Goal: Transaction & Acquisition: Obtain resource

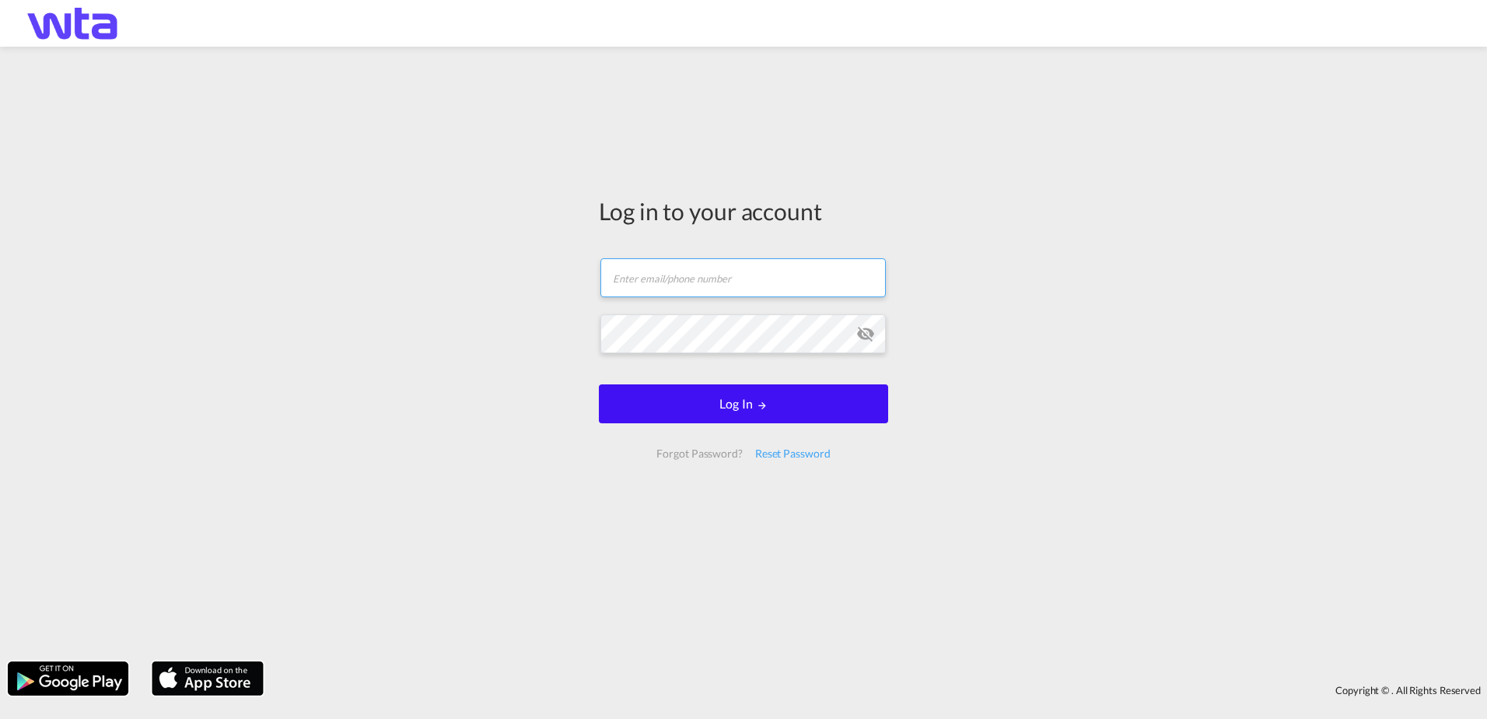
type input "[PERSON_NAME][EMAIL_ADDRESS][PERSON_NAME][DOMAIN_NAME]"
click at [726, 414] on button "Log In" at bounding box center [743, 403] width 289 height 39
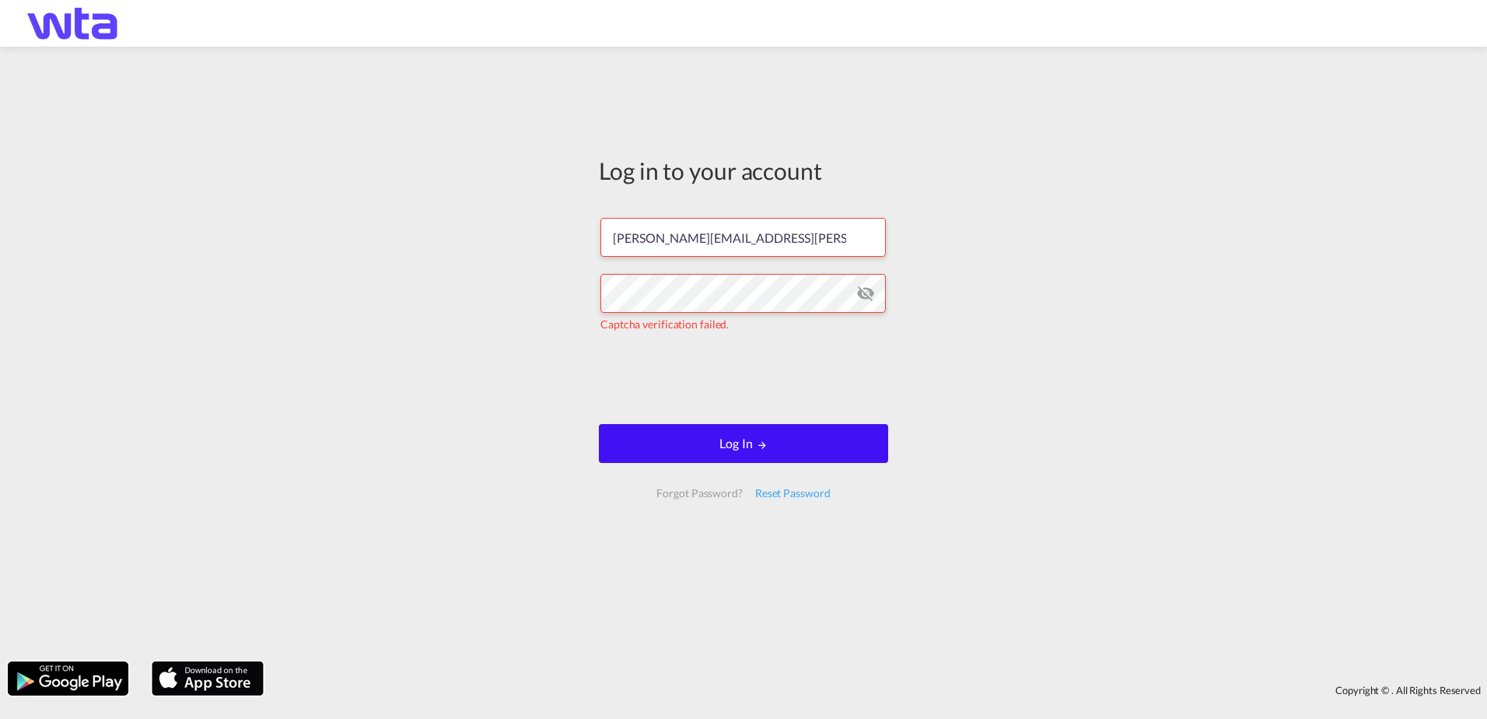
click at [736, 441] on button "Log In" at bounding box center [743, 443] width 289 height 39
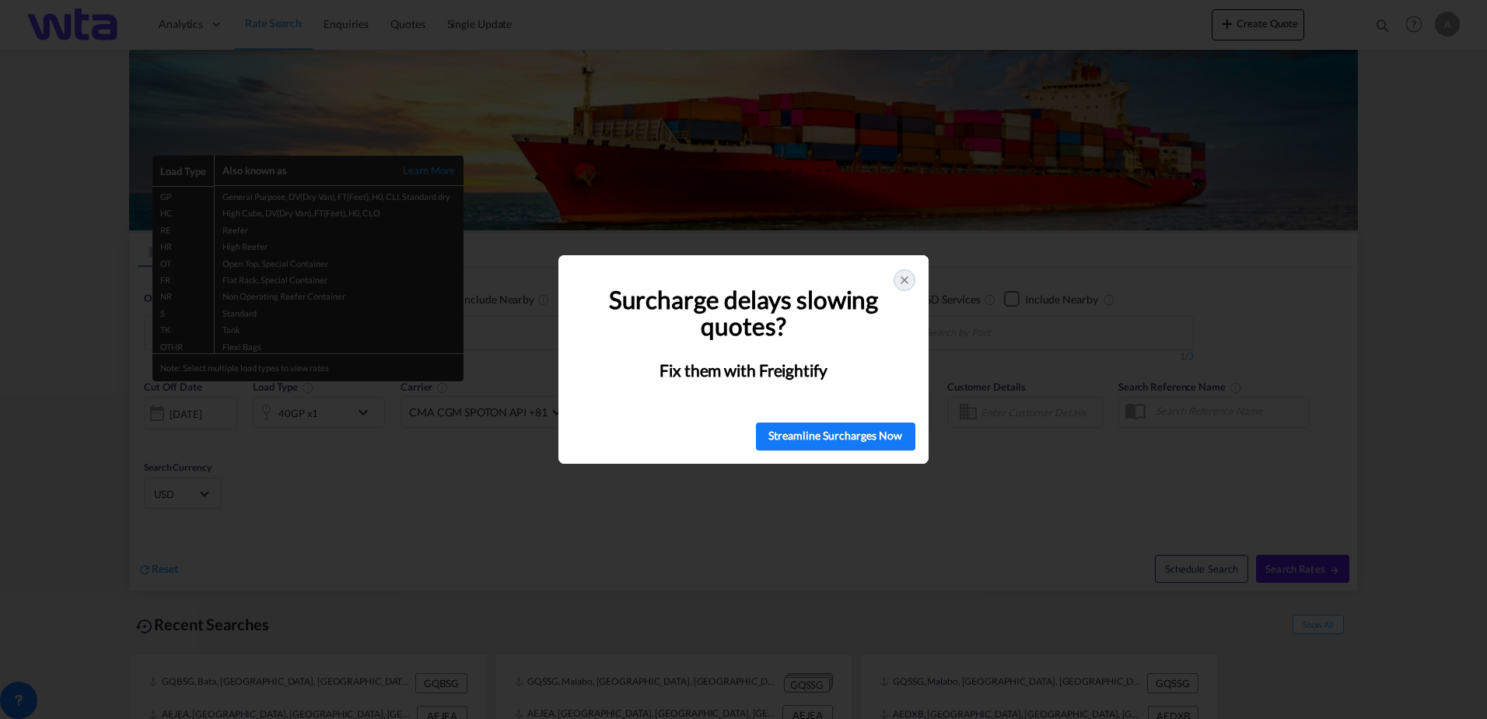
click at [905, 279] on icon at bounding box center [904, 280] width 12 height 12
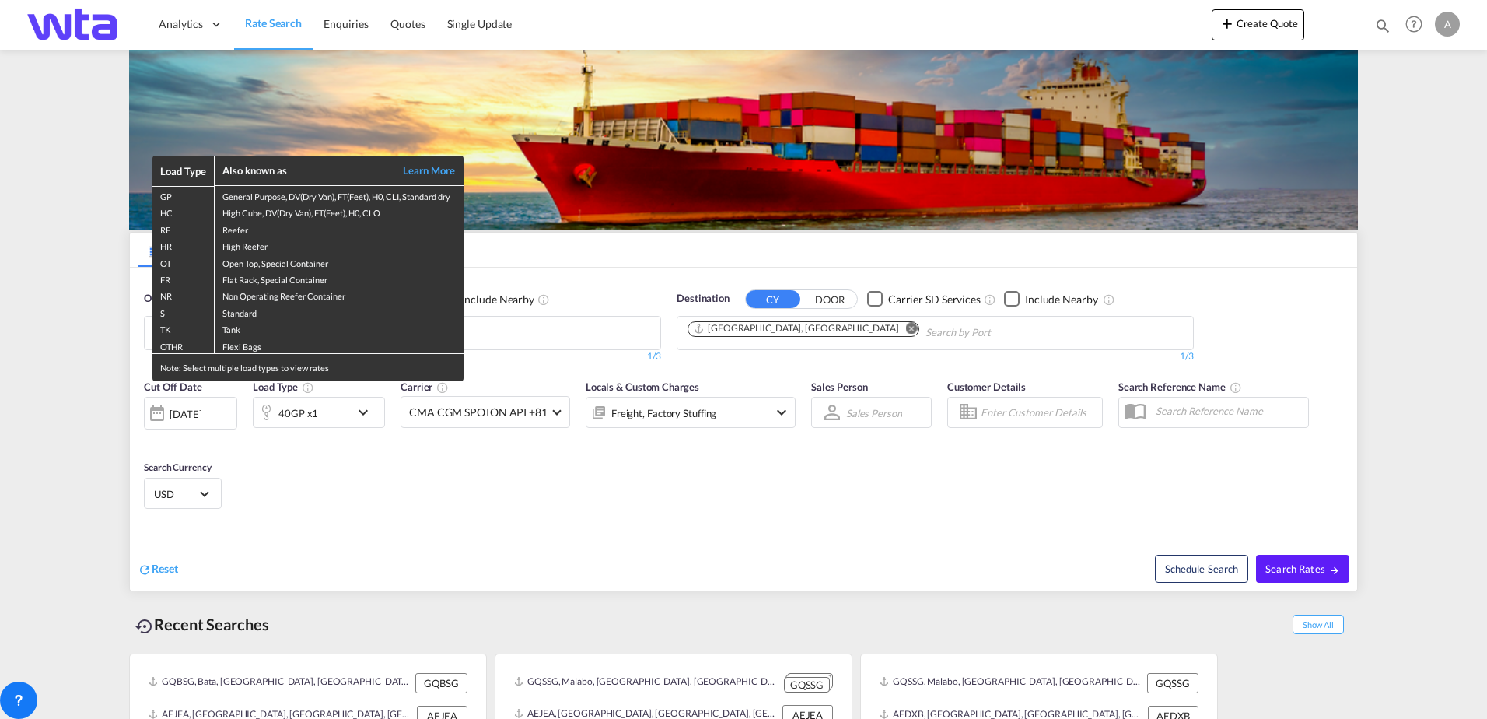
click at [60, 263] on div "Load Type Also known as Learn More GP General Purpose, DV(Dry Van), FT(Feet), H…" at bounding box center [743, 359] width 1487 height 719
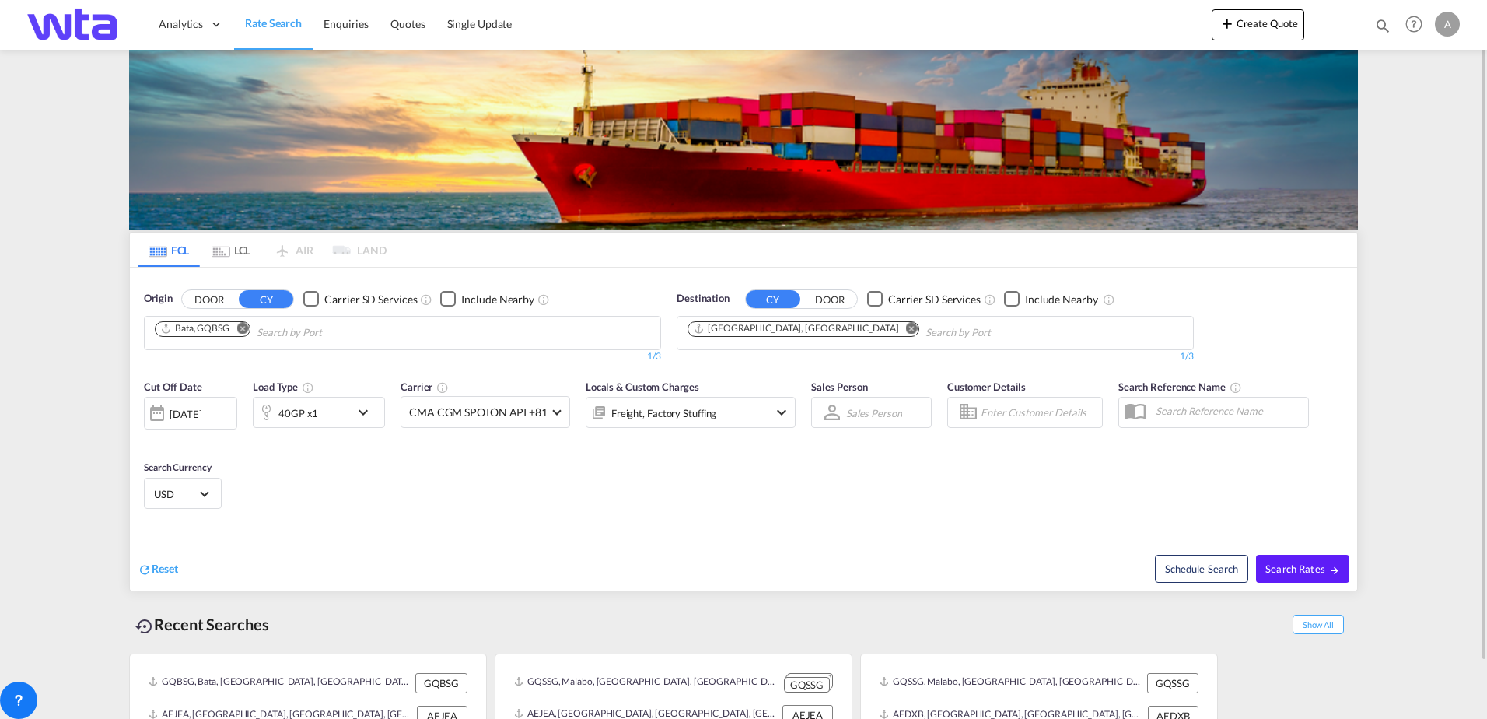
click at [242, 330] on md-icon "Remove" at bounding box center [242, 328] width 12 height 12
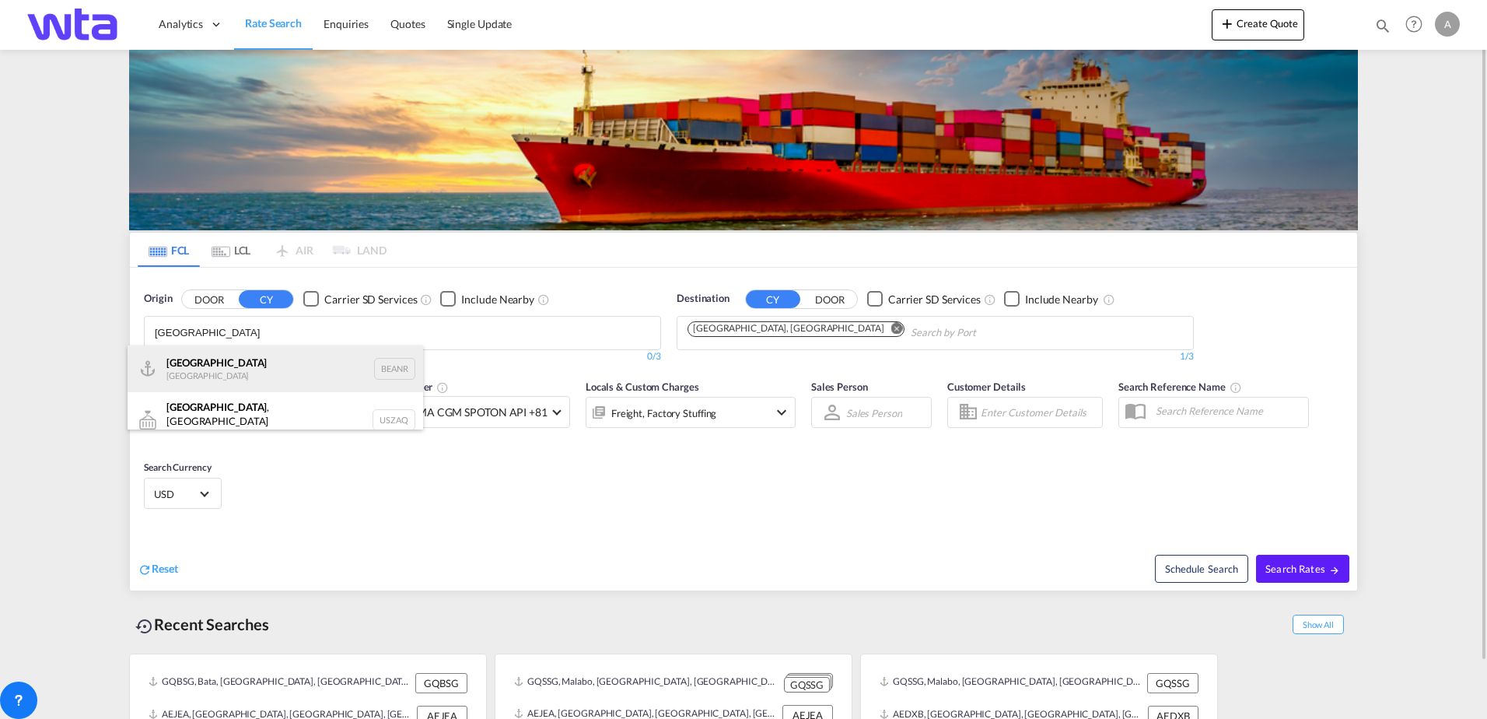
type input "[GEOGRAPHIC_DATA]"
click at [210, 369] on div "Antwerp [GEOGRAPHIC_DATA] BEANR" at bounding box center [276, 368] width 296 height 47
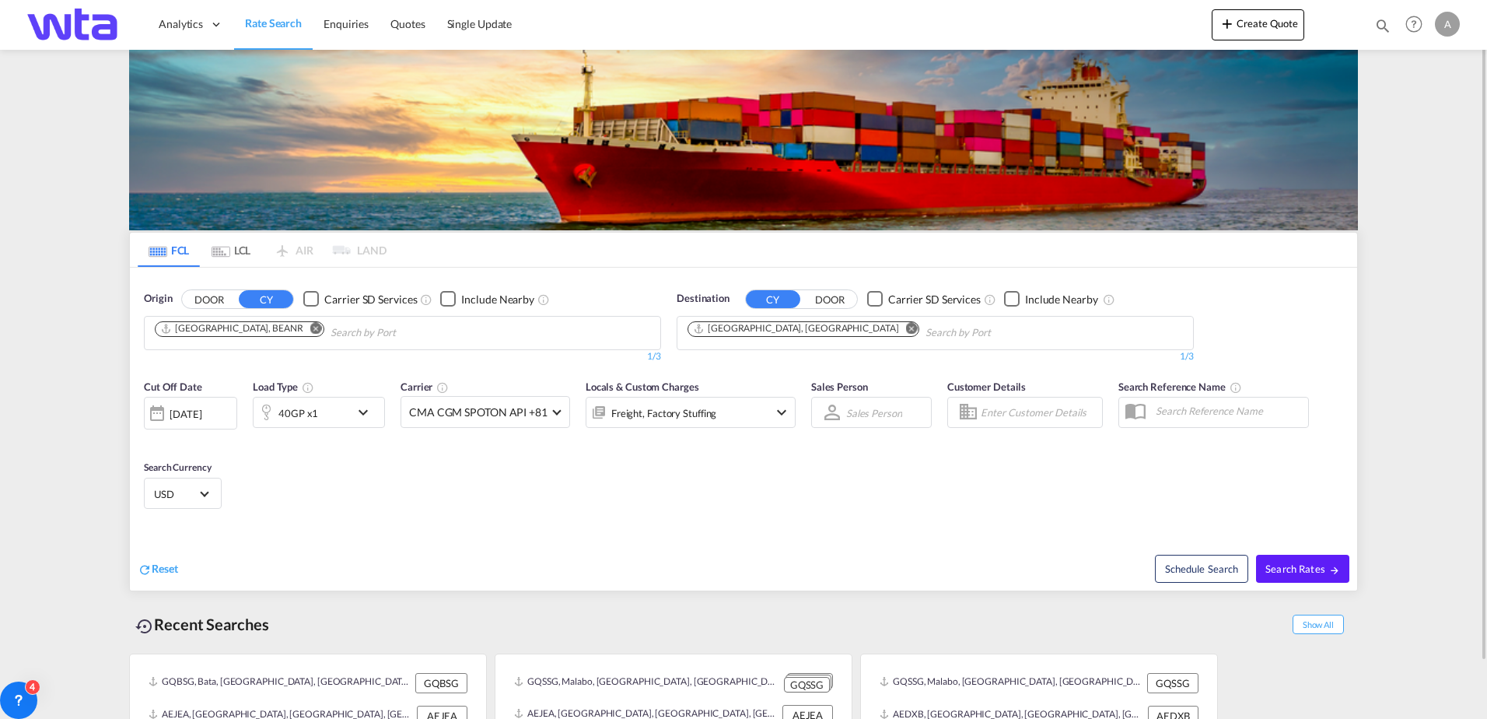
click at [906, 328] on md-icon "Remove" at bounding box center [912, 328] width 12 height 12
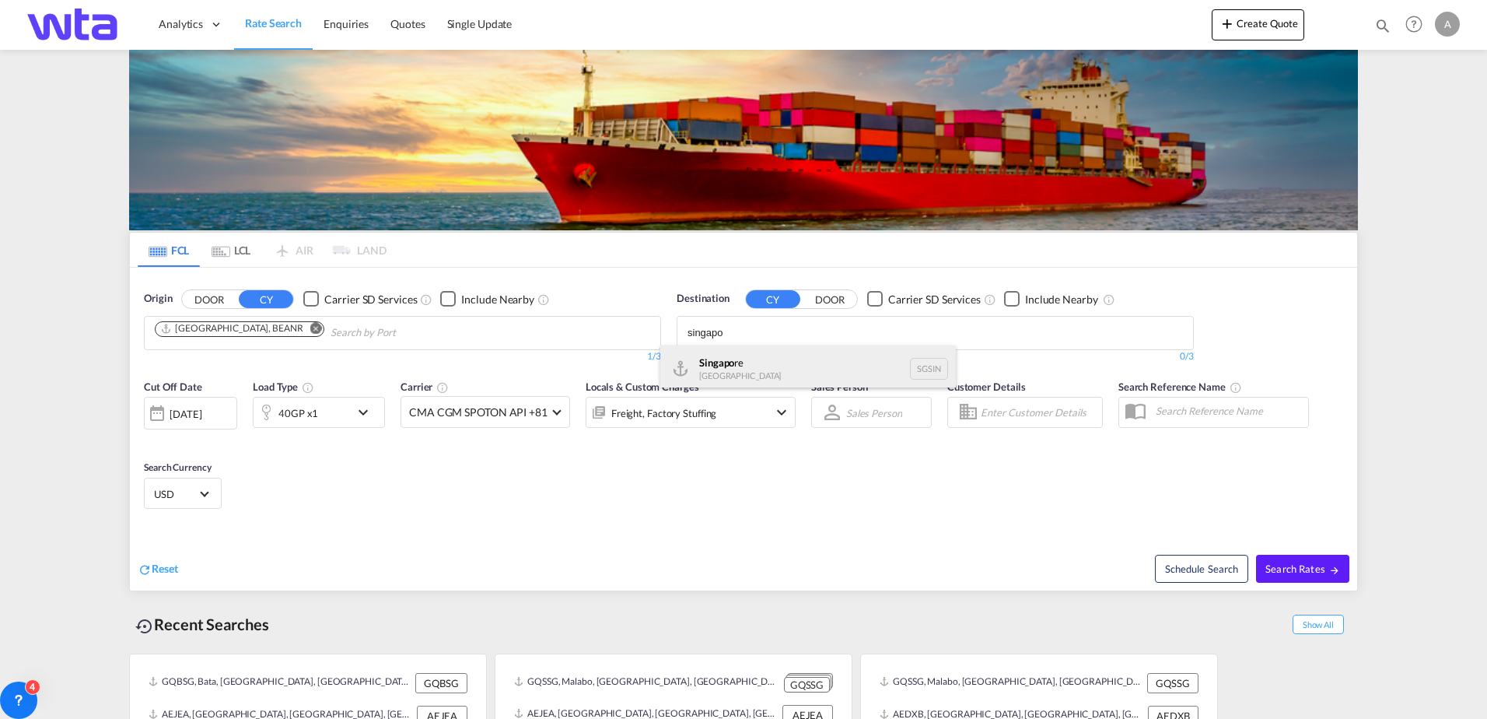
type input "singapo"
click at [717, 360] on div "Singapo re Singapore [GEOGRAPHIC_DATA]" at bounding box center [808, 368] width 296 height 47
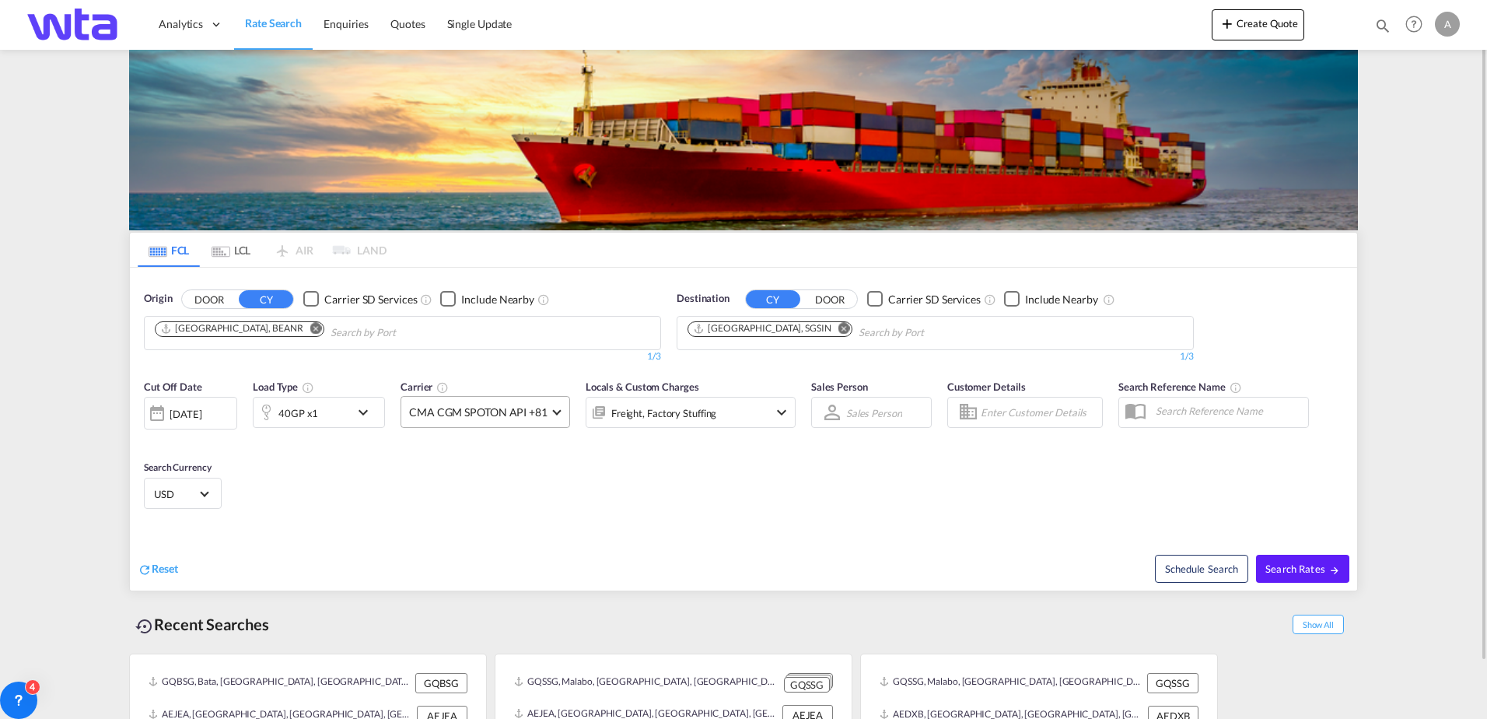
click at [553, 414] on md-select-value "CMA CGM SPOTON API +81" at bounding box center [485, 412] width 168 height 30
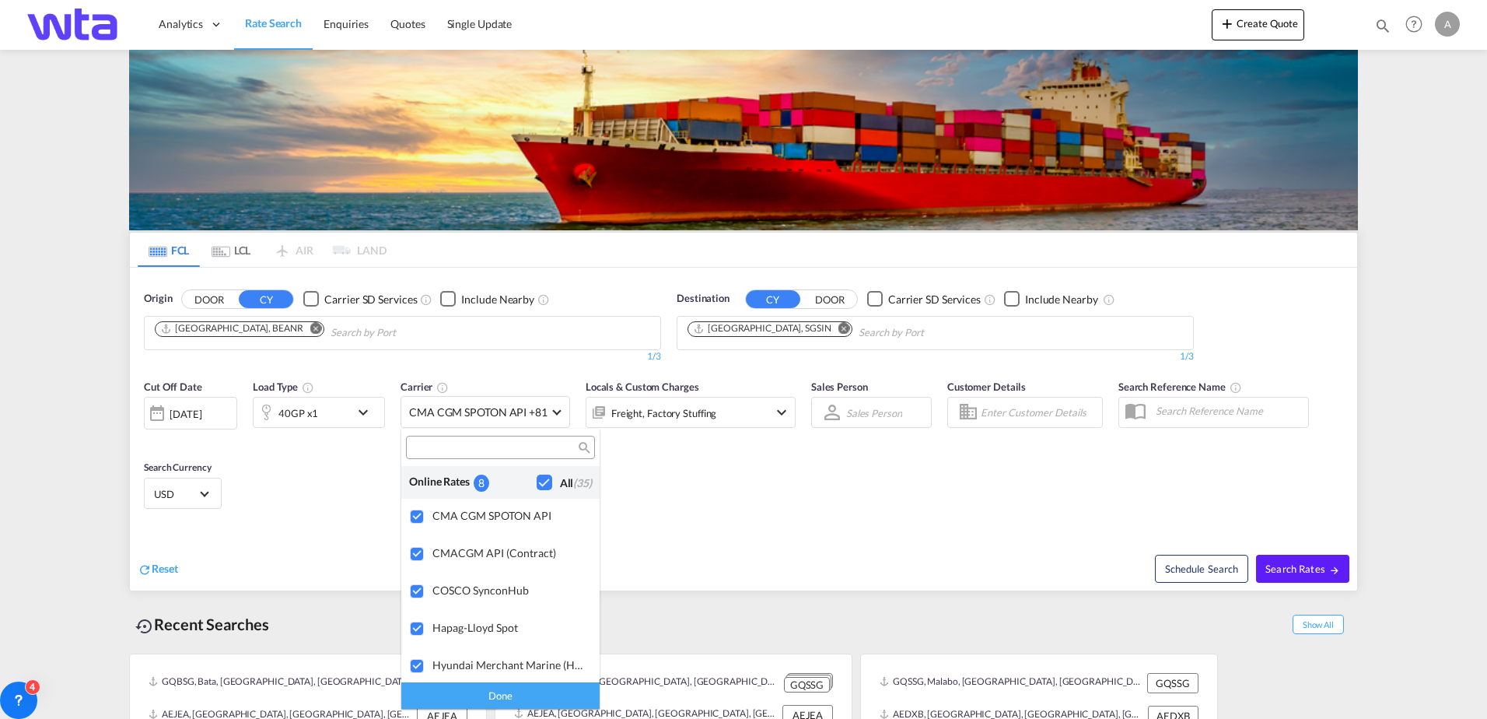
click at [664, 504] on md-backdrop at bounding box center [743, 359] width 1487 height 719
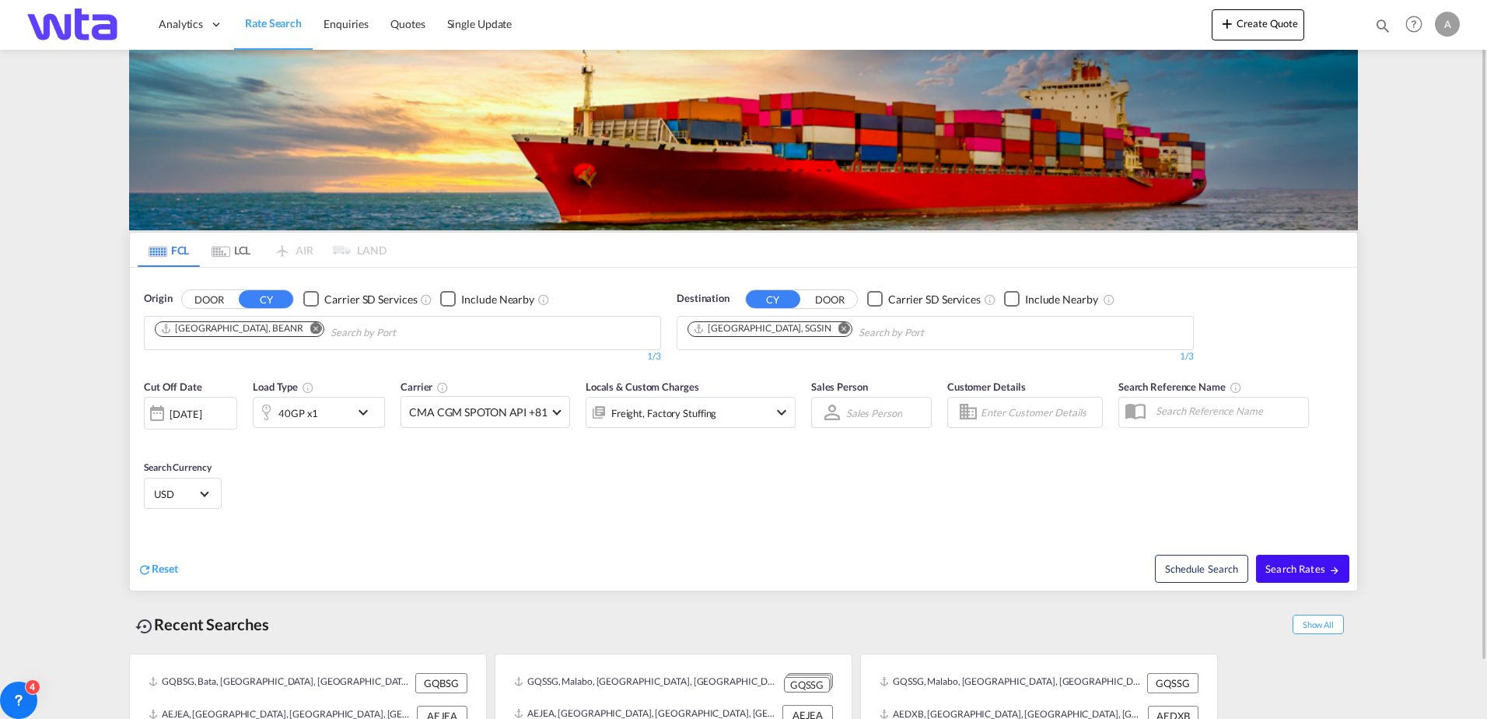
click at [1320, 570] on span "Search Rates" at bounding box center [1302, 568] width 75 height 12
type input "BEANR to SGSIN / [DATE]"
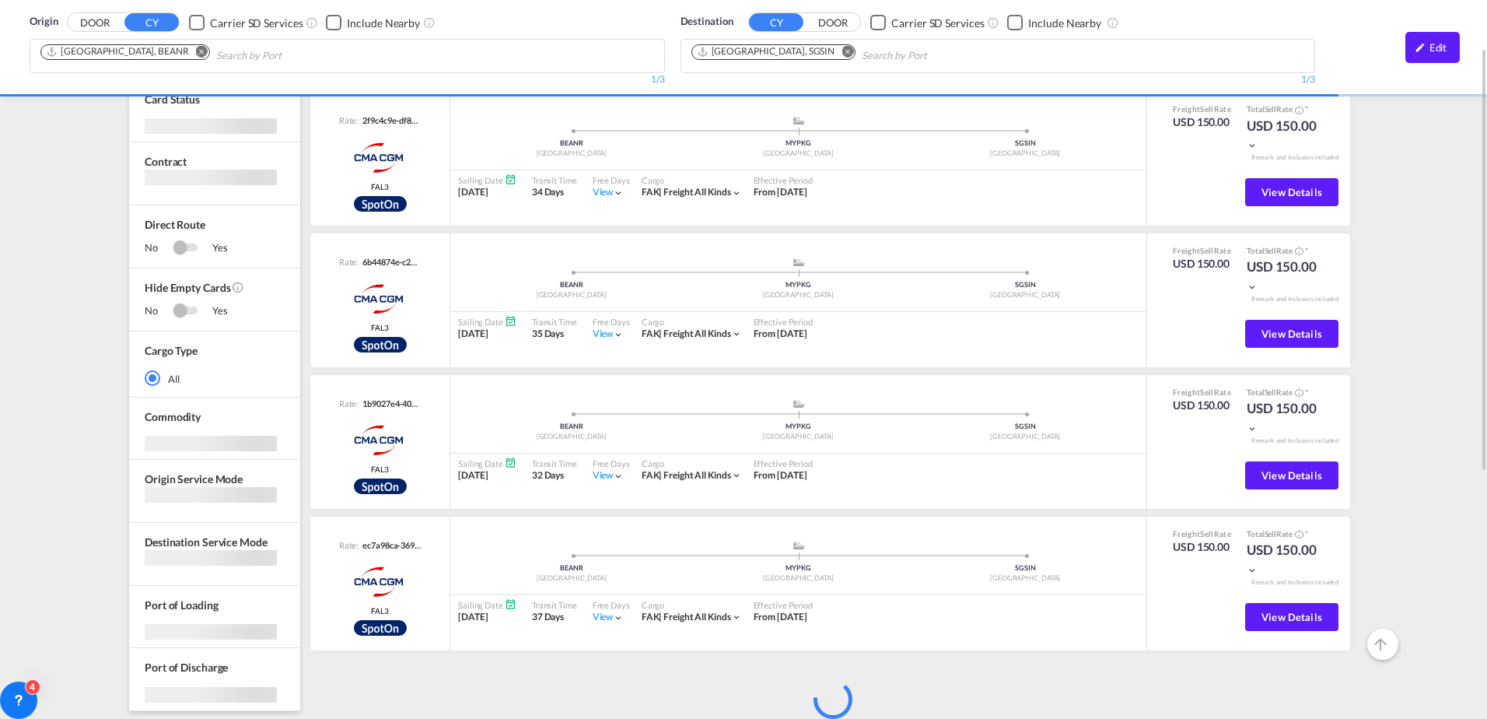
scroll to position [344, 0]
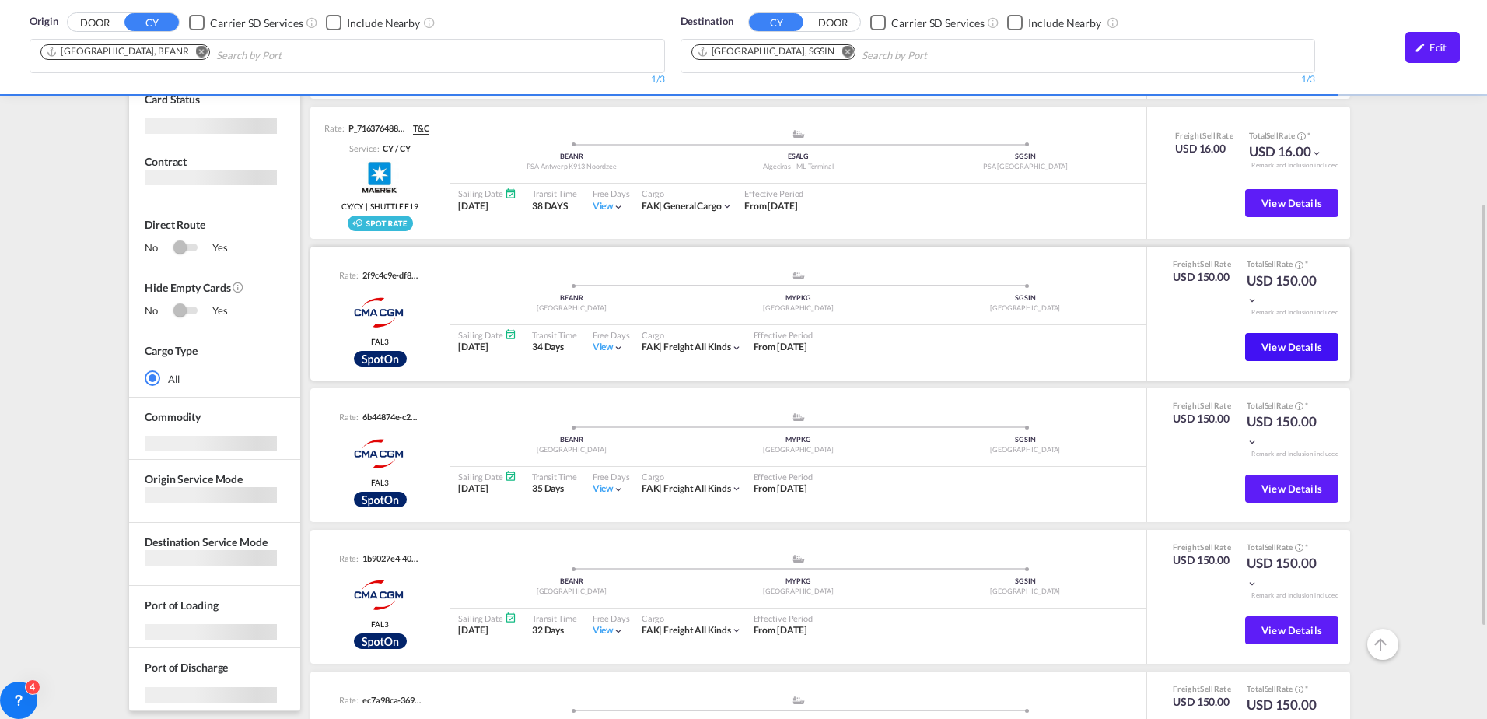
click at [1278, 345] on span "View Details" at bounding box center [1291, 347] width 61 height 12
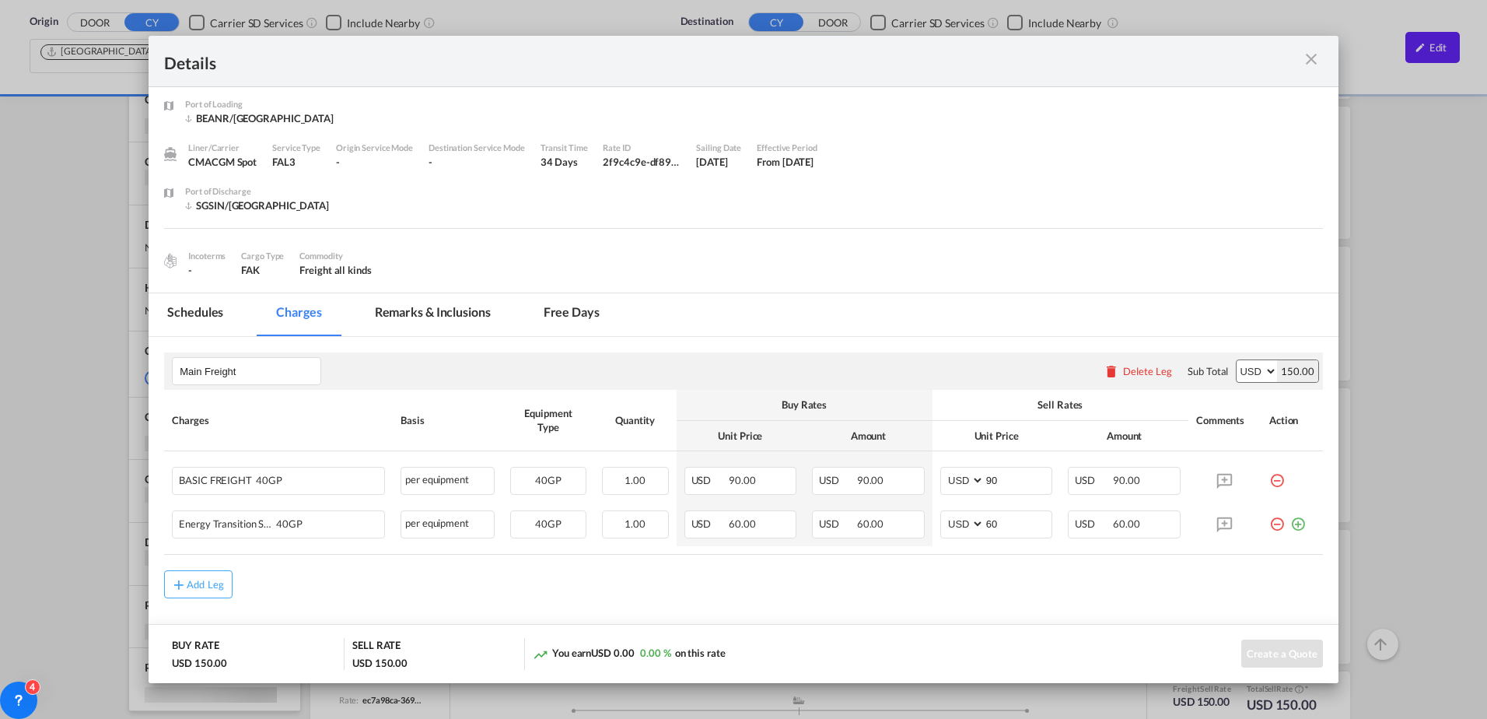
scroll to position [0, 0]
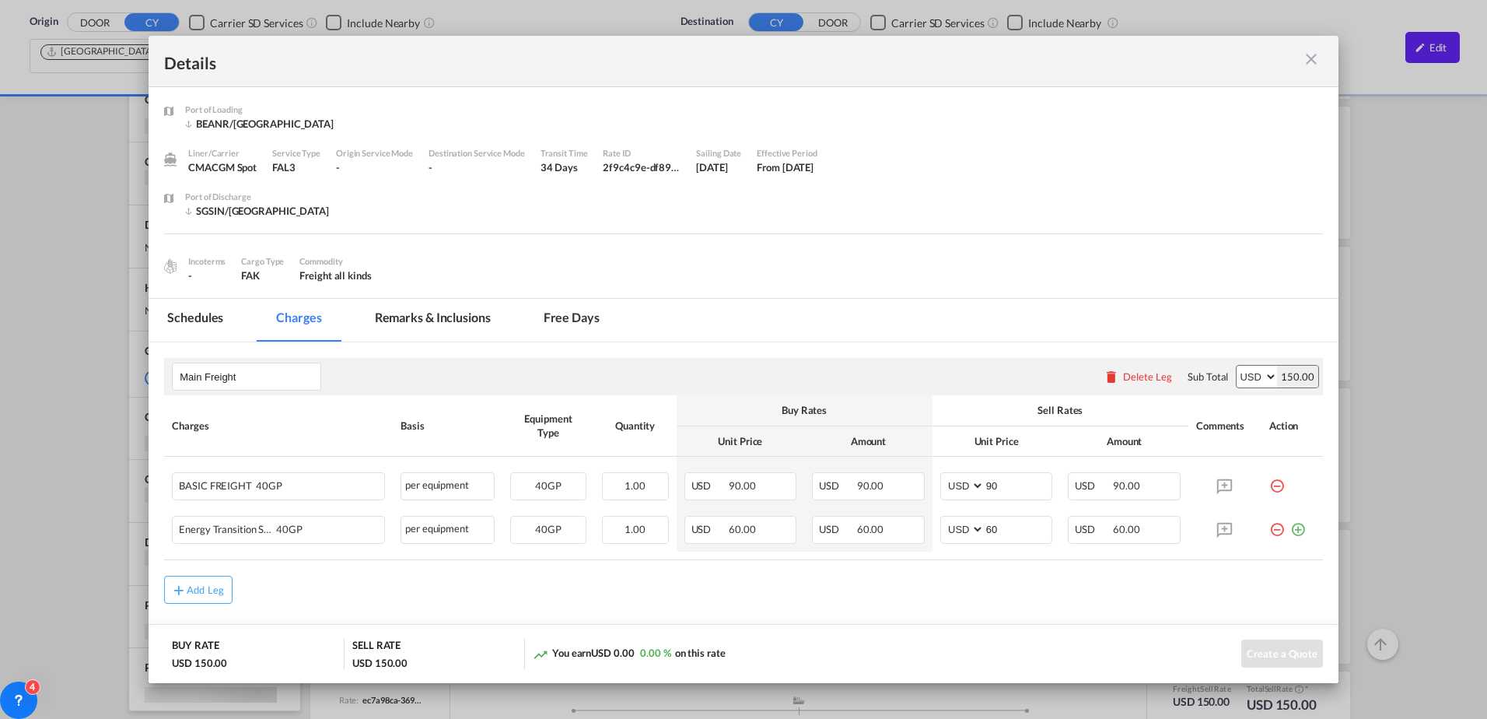
click at [65, 316] on div "Details Port of [GEOGRAPHIC_DATA] BEANR/[GEOGRAPHIC_DATA] Liner/Carrier CMACGM …" at bounding box center [743, 359] width 1487 height 719
click at [1311, 54] on md-icon "icon-close m-3 fg-AAA8AD cursor" at bounding box center [1311, 59] width 19 height 19
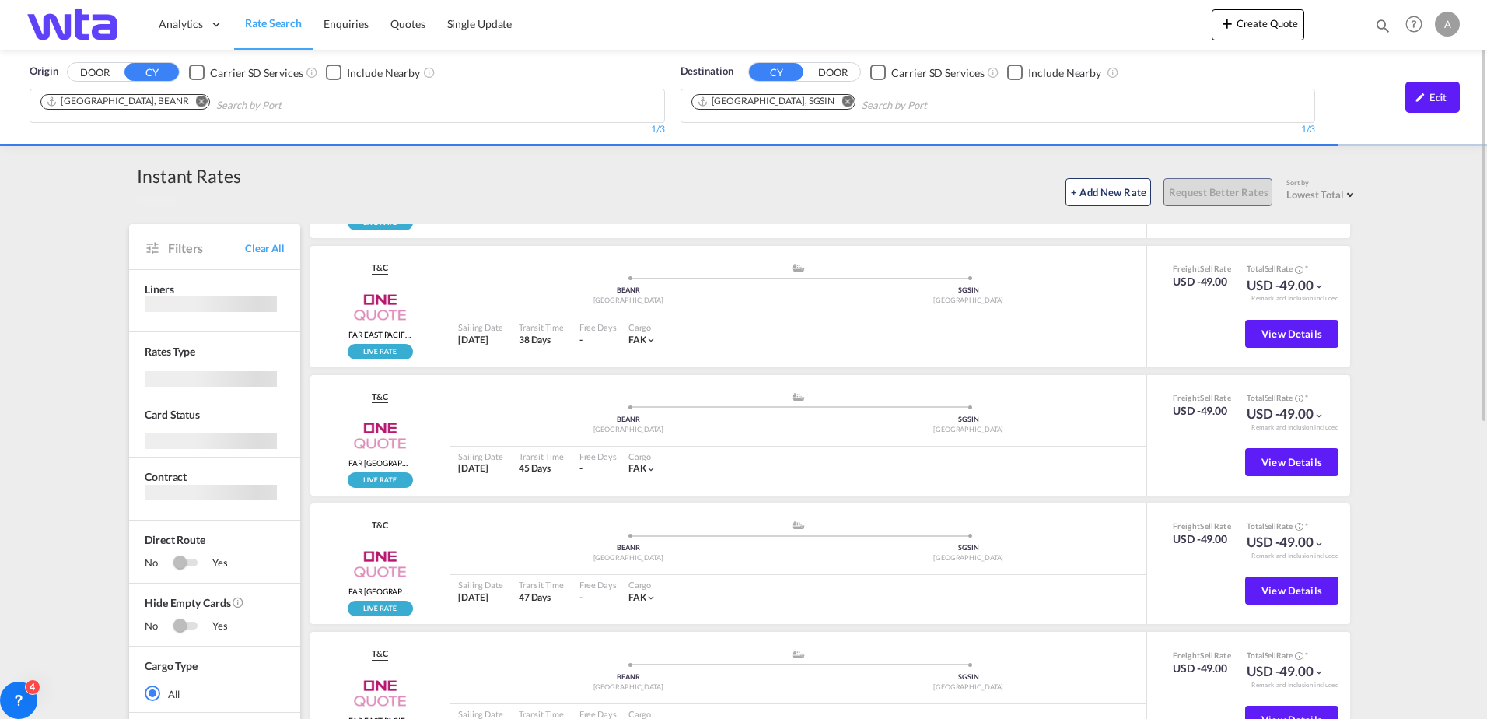
click at [1337, 196] on span "Lowest Total" at bounding box center [1315, 194] width 58 height 12
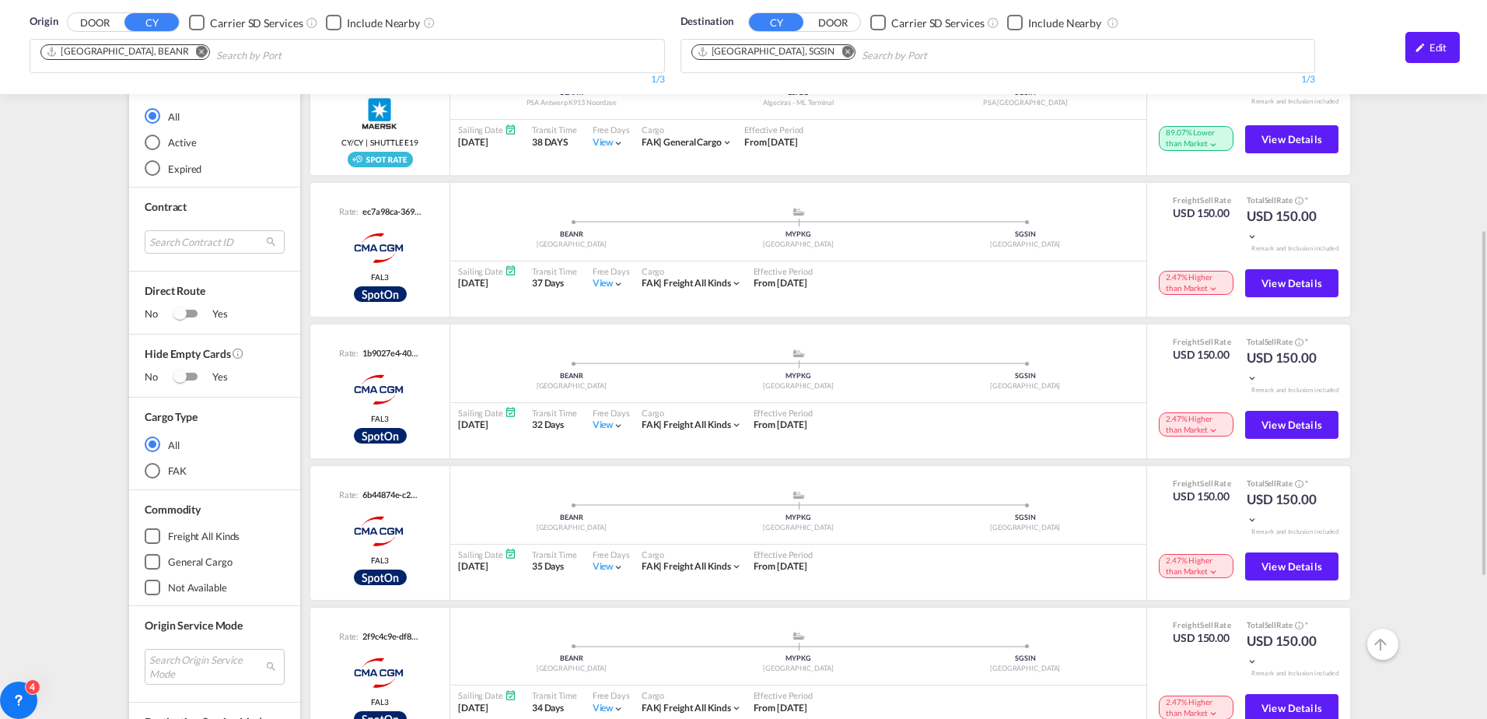
scroll to position [2876, 0]
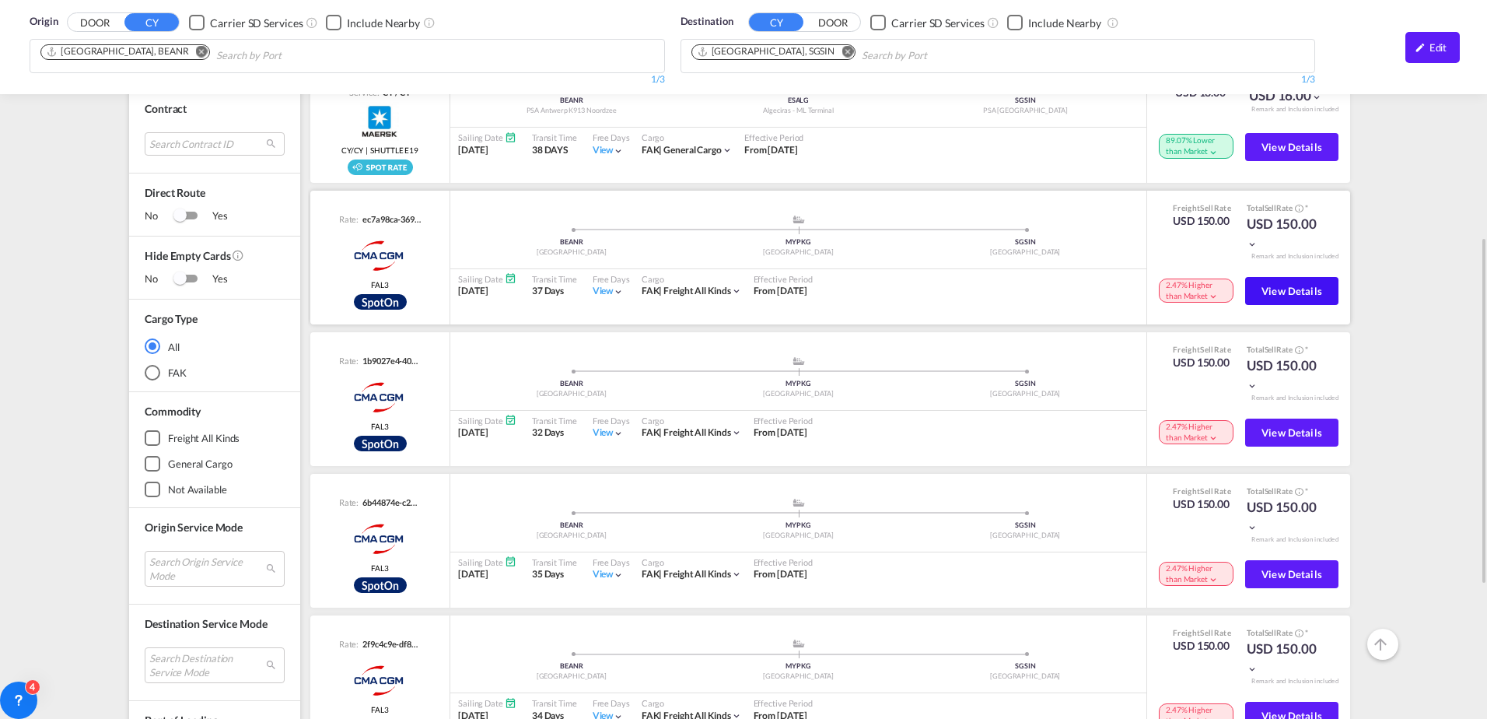
click at [1278, 292] on span "View Details" at bounding box center [1291, 291] width 61 height 12
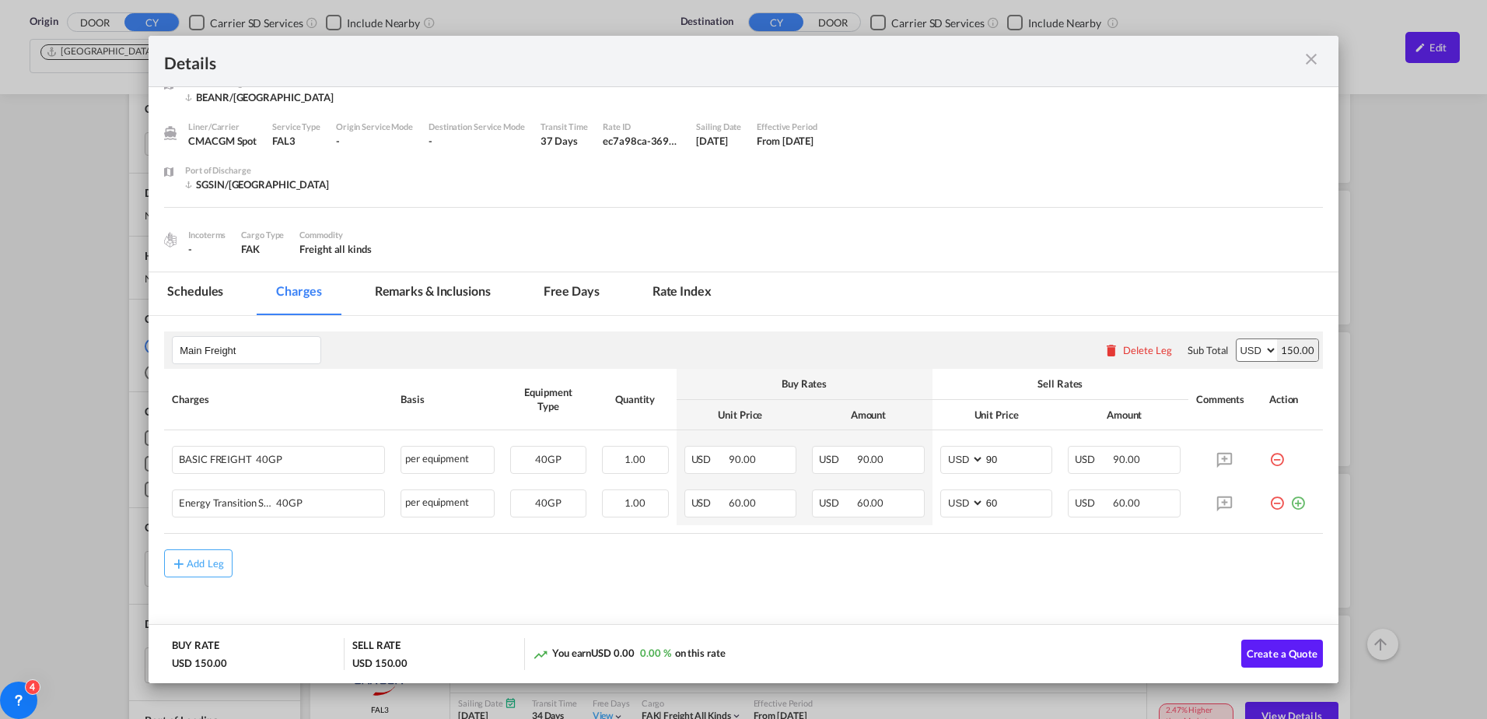
scroll to position [0, 0]
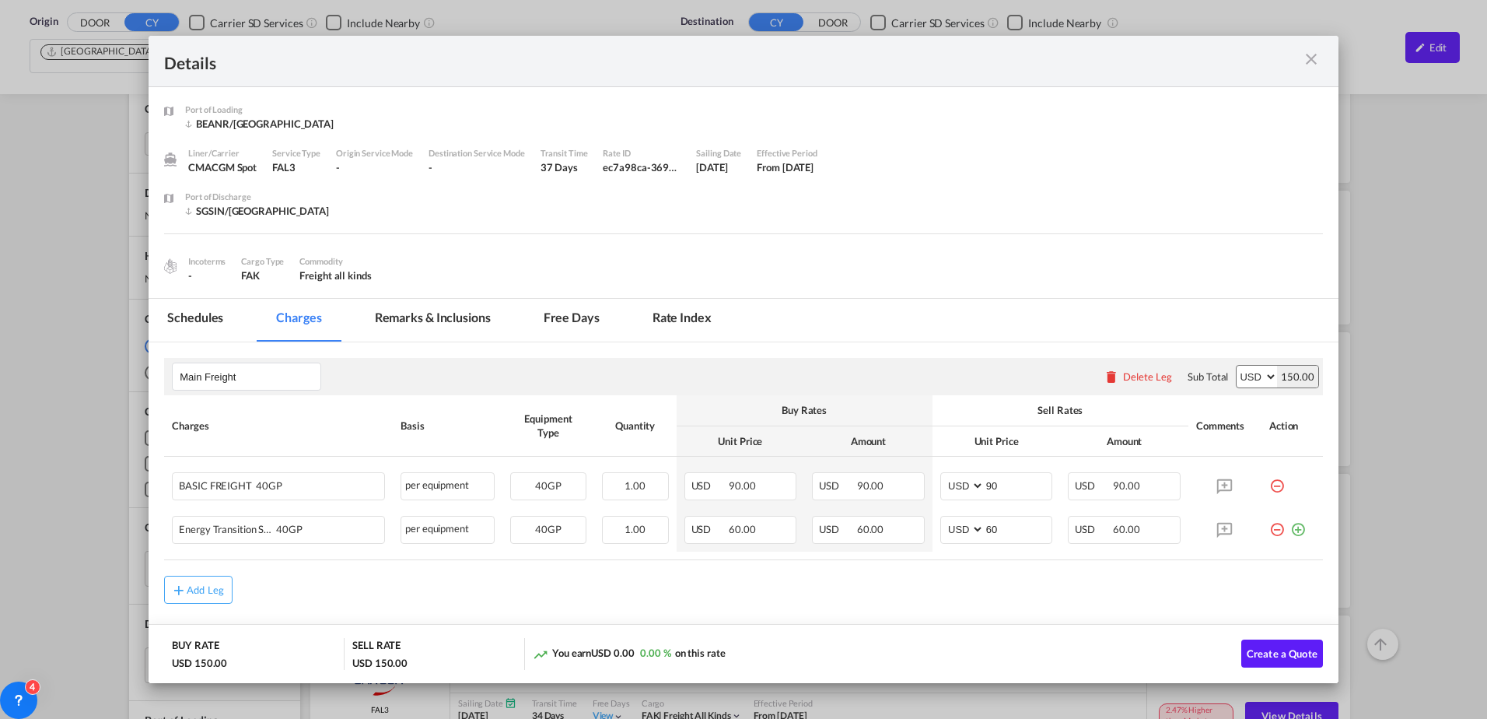
click at [1311, 60] on md-icon "icon-close m-3 fg-AAA8AD cursor" at bounding box center [1311, 59] width 19 height 19
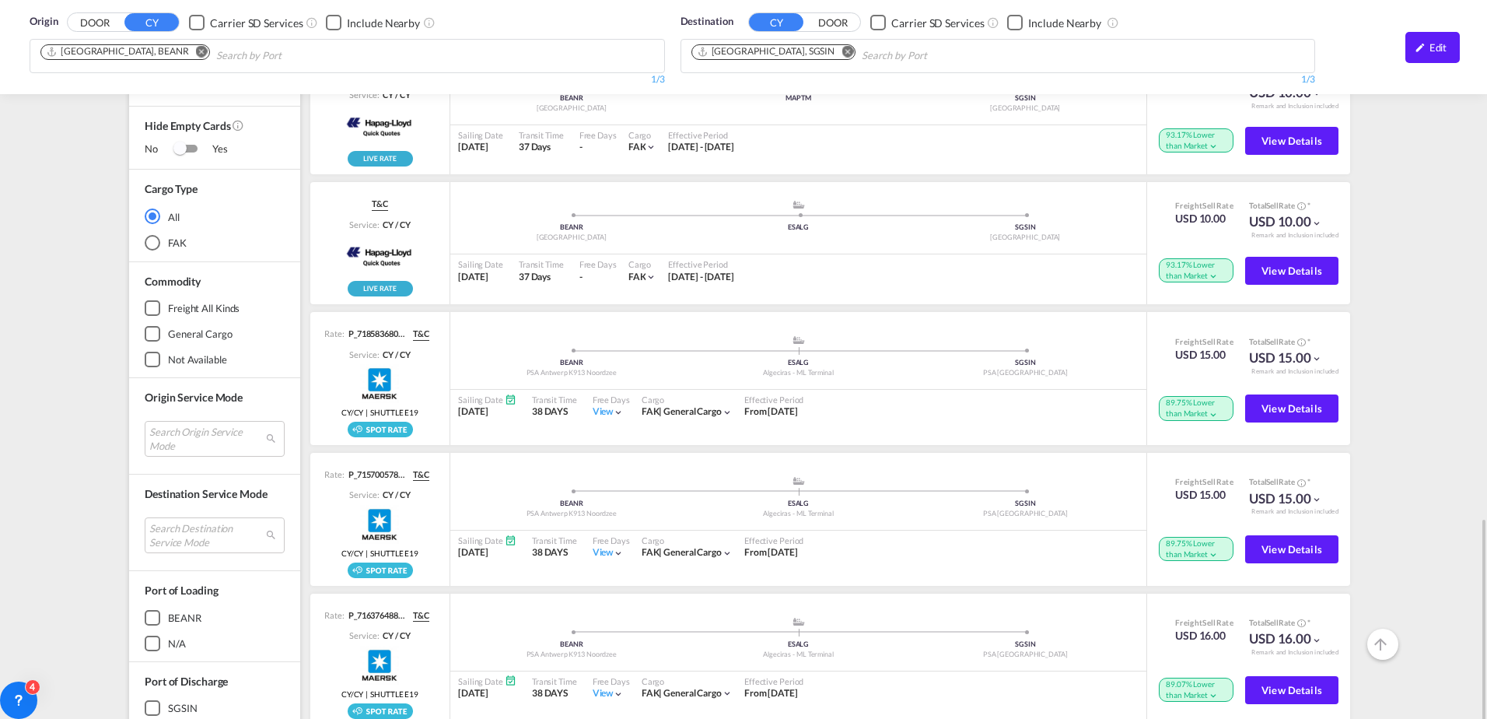
scroll to position [770, 0]
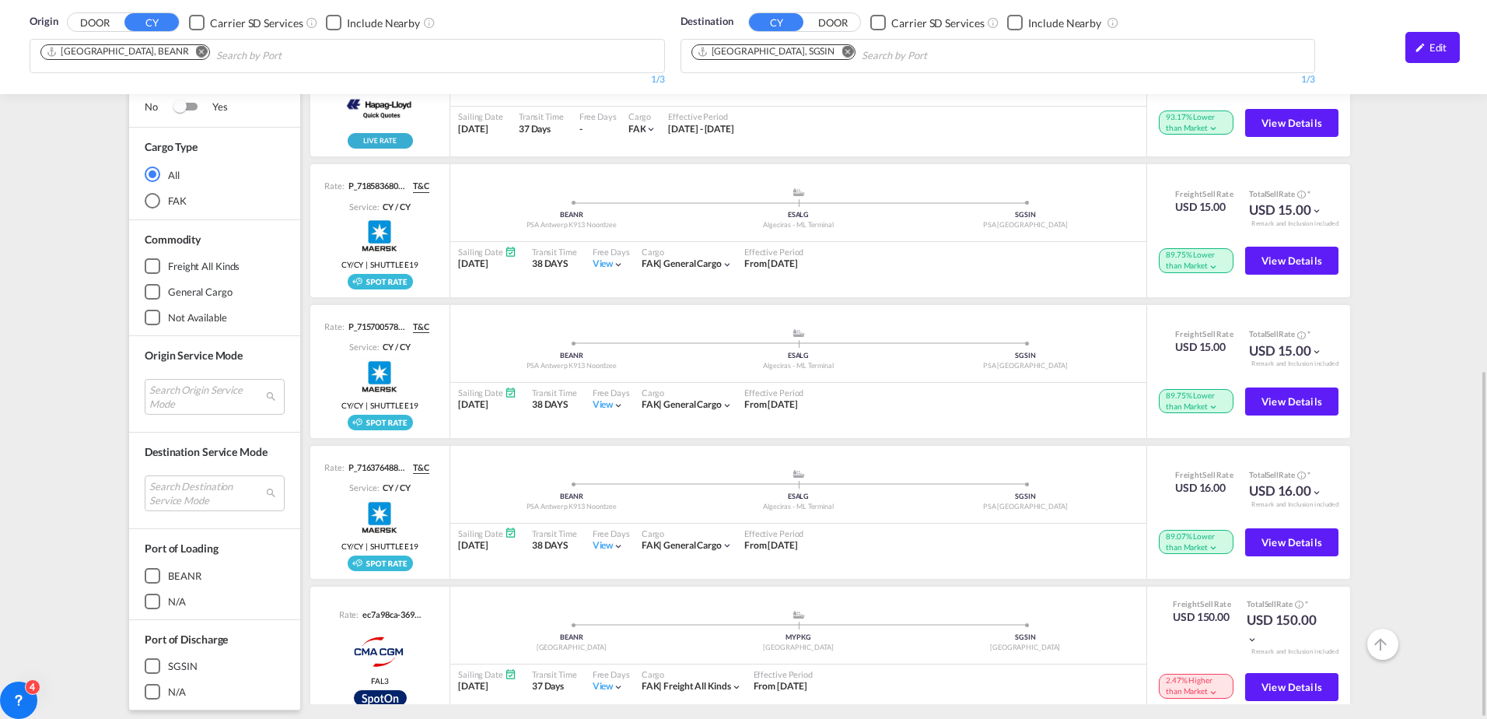
click at [156, 666] on div "SGSIN" at bounding box center [153, 667] width 16 height 16
click at [156, 667] on div "SGSIN" at bounding box center [153, 667] width 16 height 16
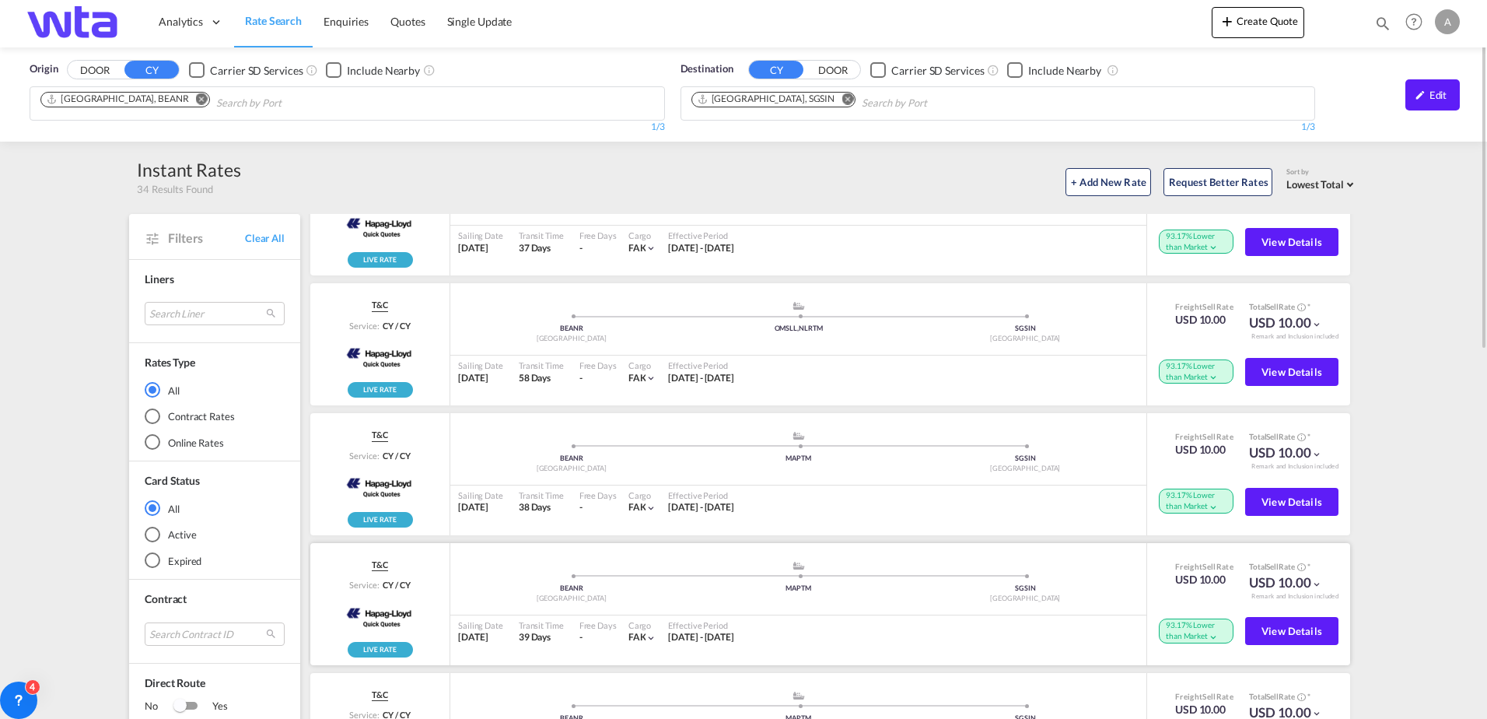
scroll to position [0, 0]
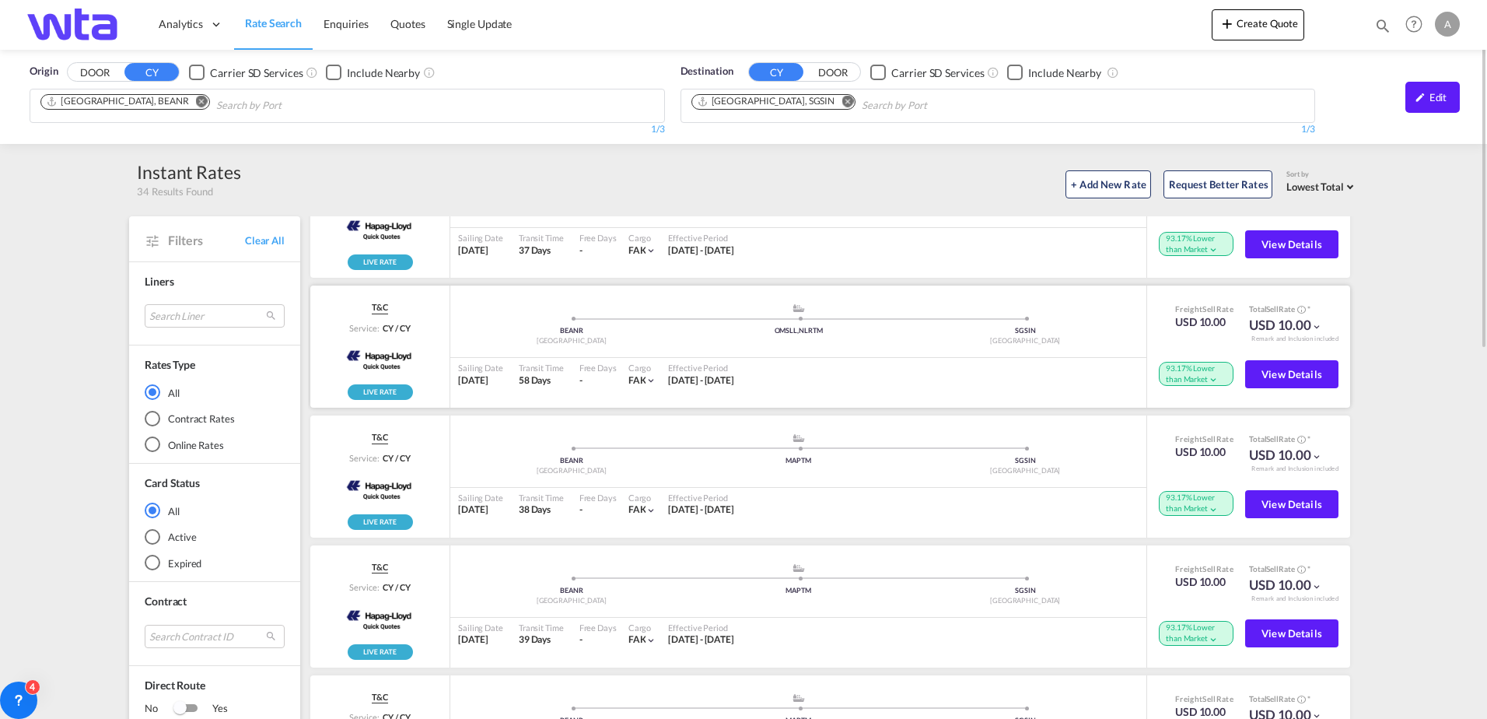
click at [1311, 326] on md-icon "icon-chevron-down" at bounding box center [1316, 326] width 11 height 11
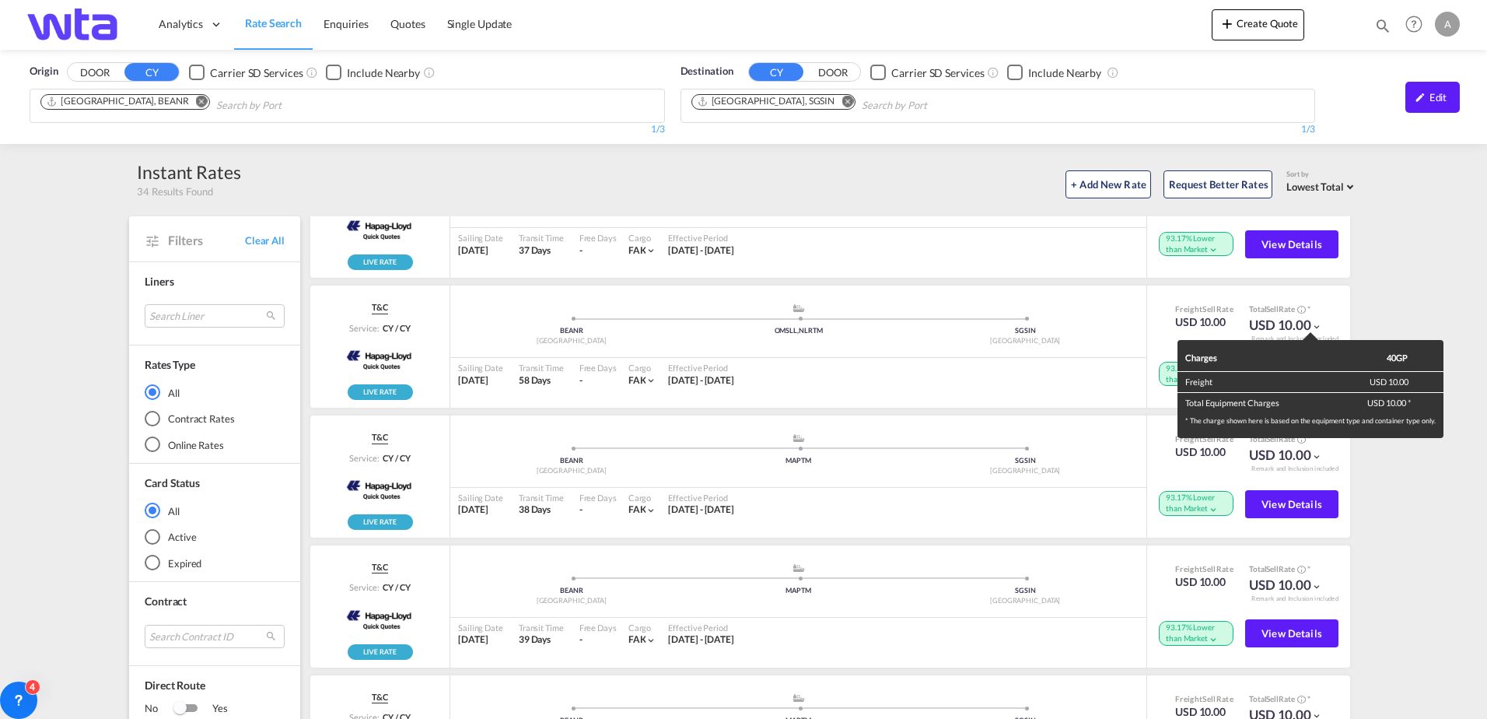
click at [1306, 325] on div "Charges 40GP Freight USD 10.00 Total Equipment Charges USD 10.00 * * The charge…" at bounding box center [743, 359] width 1487 height 719
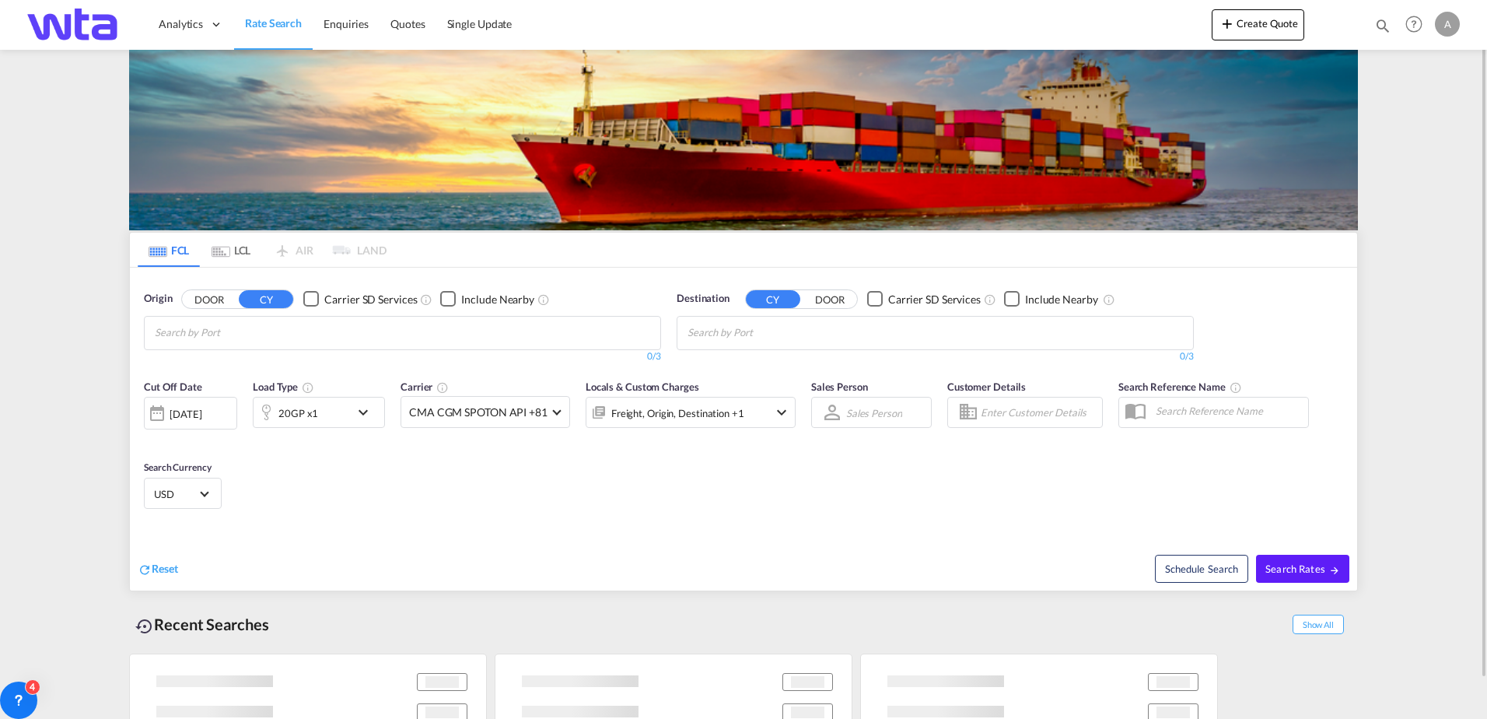
click at [368, 410] on md-icon "icon-chevron-down" at bounding box center [367, 412] width 26 height 19
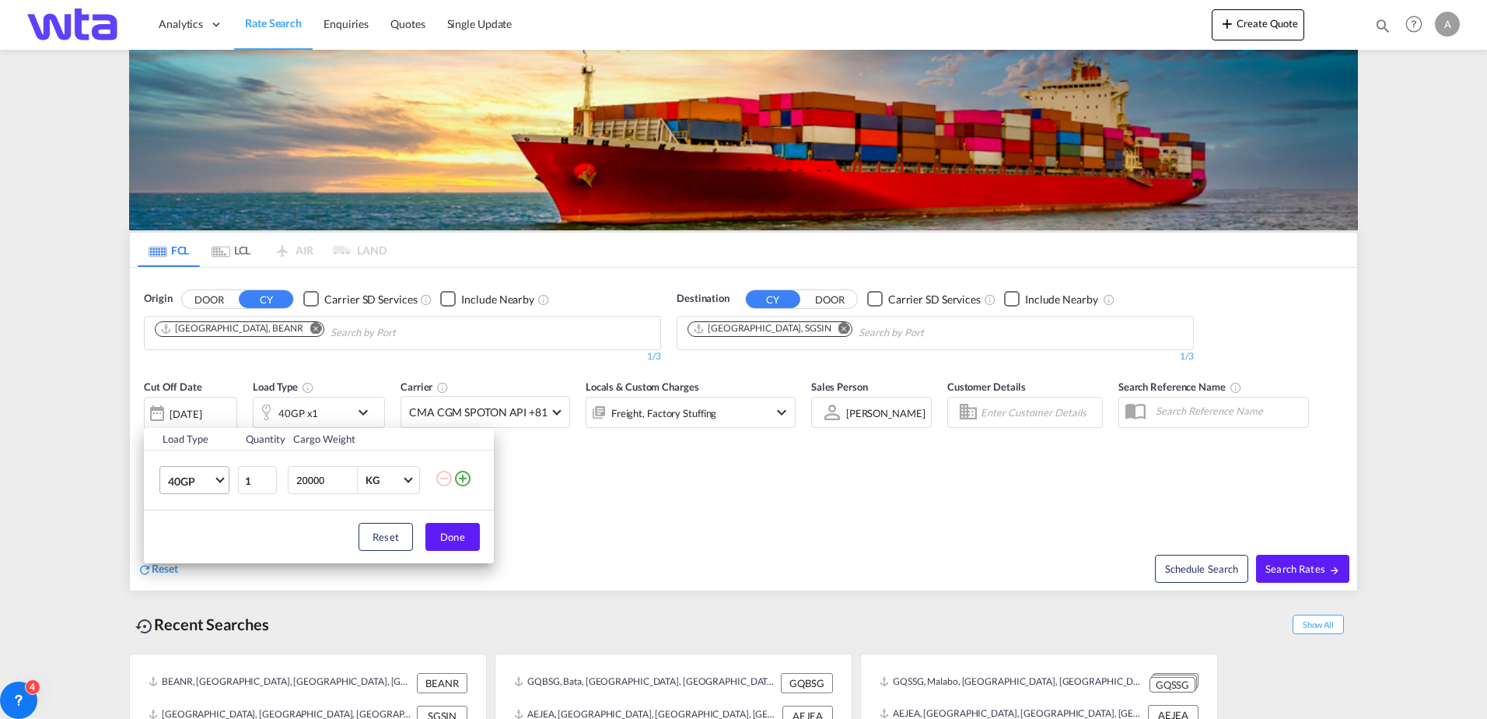
click at [215, 481] on md-select-value "40GP" at bounding box center [197, 480] width 62 height 26
click at [716, 596] on md-backdrop at bounding box center [743, 359] width 1487 height 719
drag, startPoint x: 256, startPoint y: 614, endPoint x: 72, endPoint y: 594, distance: 184.5
click at [255, 613] on div "Load Type Quantity Cargo Weight 40GP 1 20000 KG KG Load type addition is restri…" at bounding box center [743, 359] width 1487 height 719
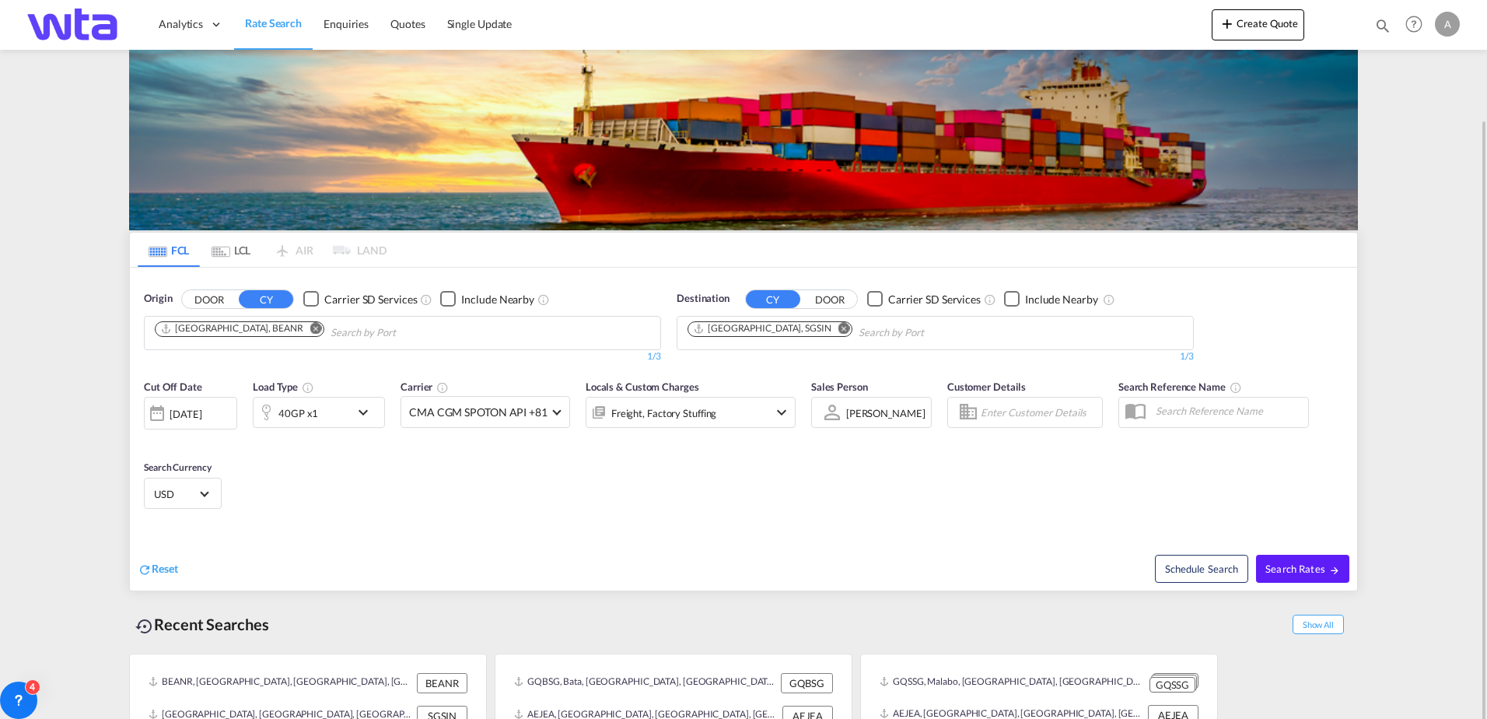
scroll to position [61, 0]
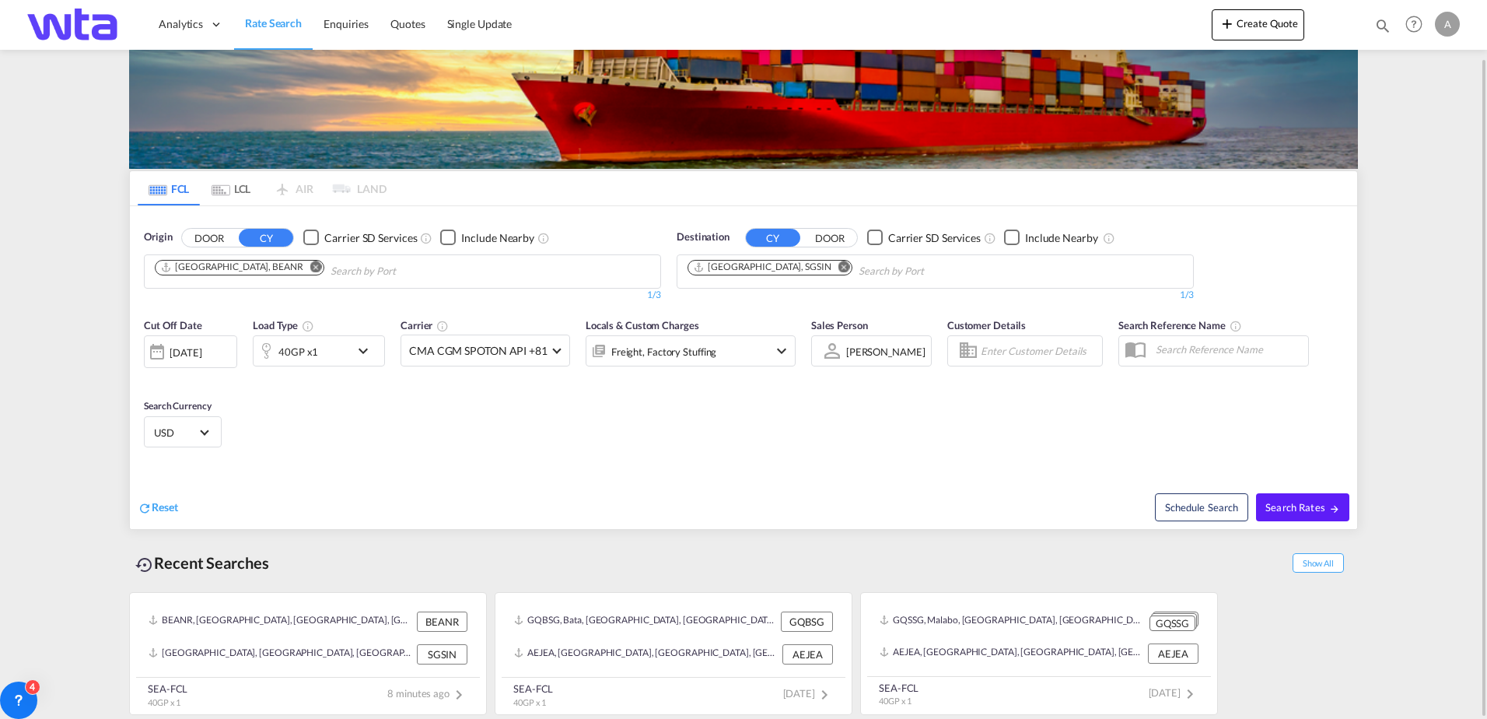
click at [360, 351] on md-icon "icon-chevron-down" at bounding box center [367, 350] width 26 height 19
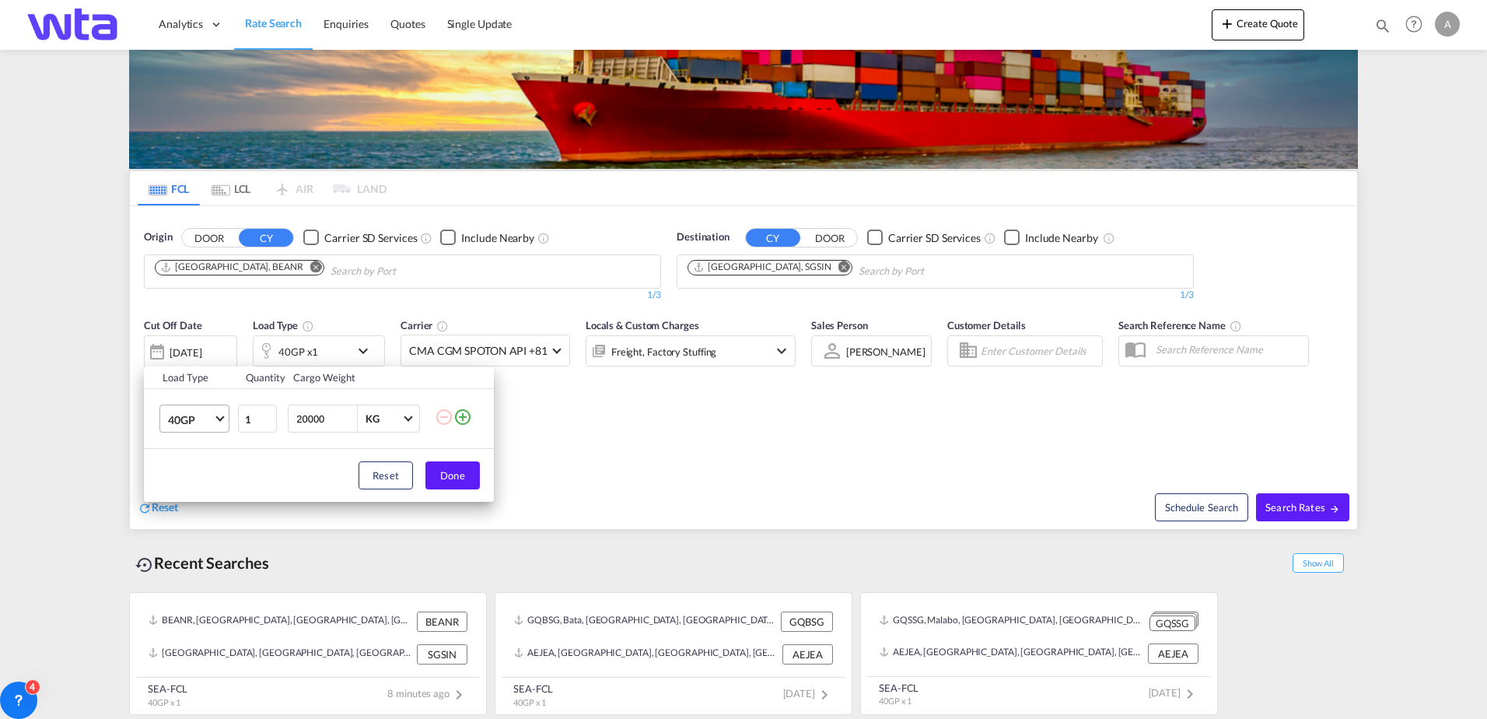
click at [221, 421] on md-select-value "40GP" at bounding box center [197, 418] width 62 height 26
click at [212, 425] on md-option "40FR" at bounding box center [209, 424] width 106 height 37
drag, startPoint x: 320, startPoint y: 418, endPoint x: 260, endPoint y: 411, distance: 61.2
click at [260, 411] on tr "40FR 1 20000 KG KG" at bounding box center [319, 419] width 350 height 60
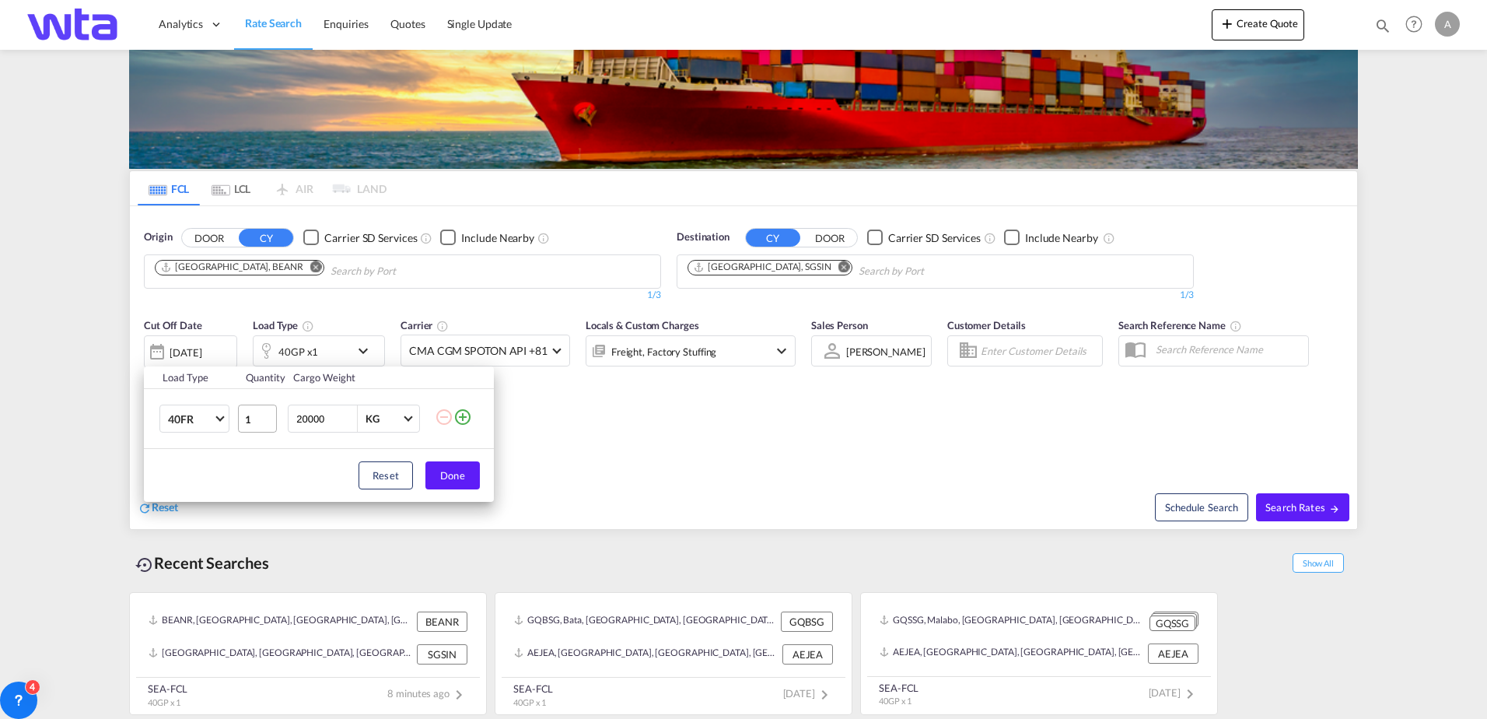
type input "0"
type input "18000"
click at [448, 474] on button "Done" at bounding box center [452, 475] width 54 height 28
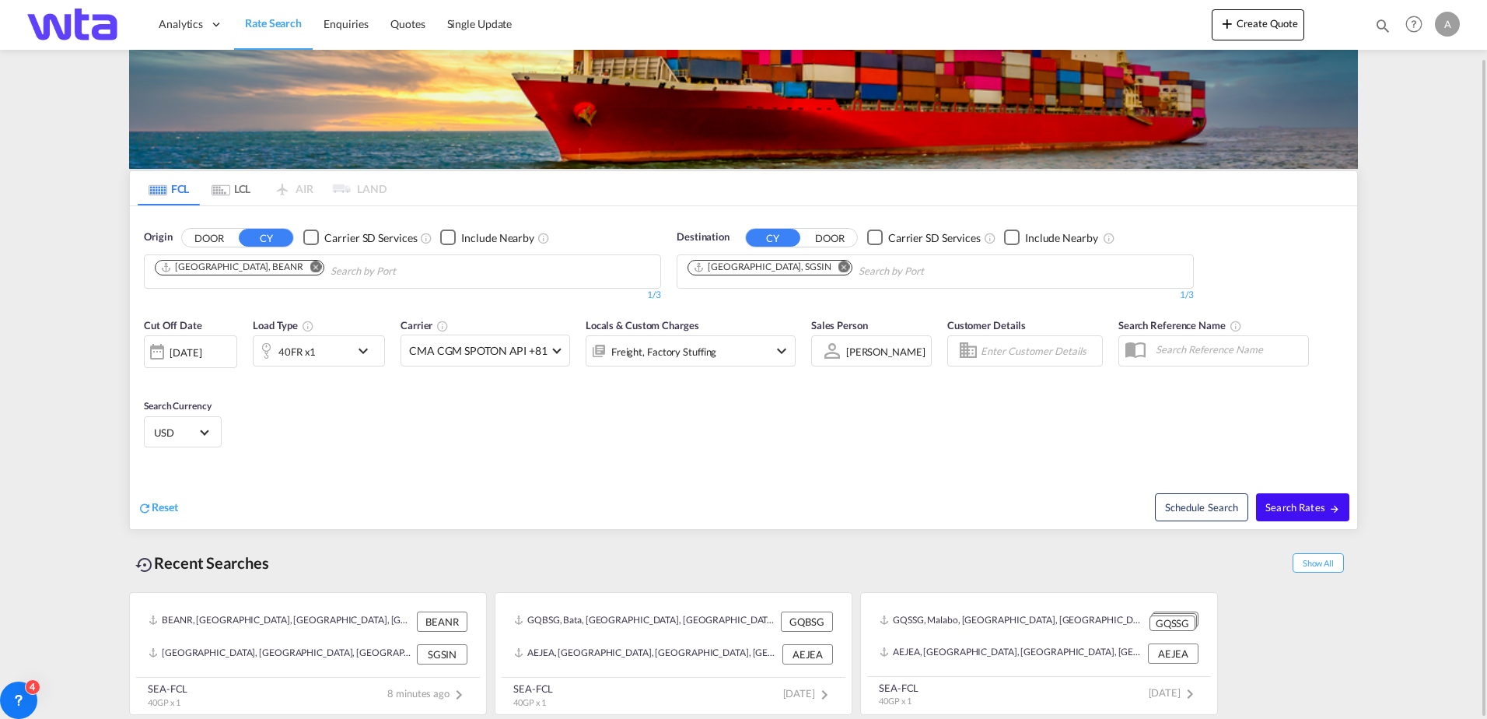
click at [1296, 509] on span "Search Rates" at bounding box center [1302, 507] width 75 height 12
type input "BEANR to SGSIN / [DATE]"
